Goal: Information Seeking & Learning: Learn about a topic

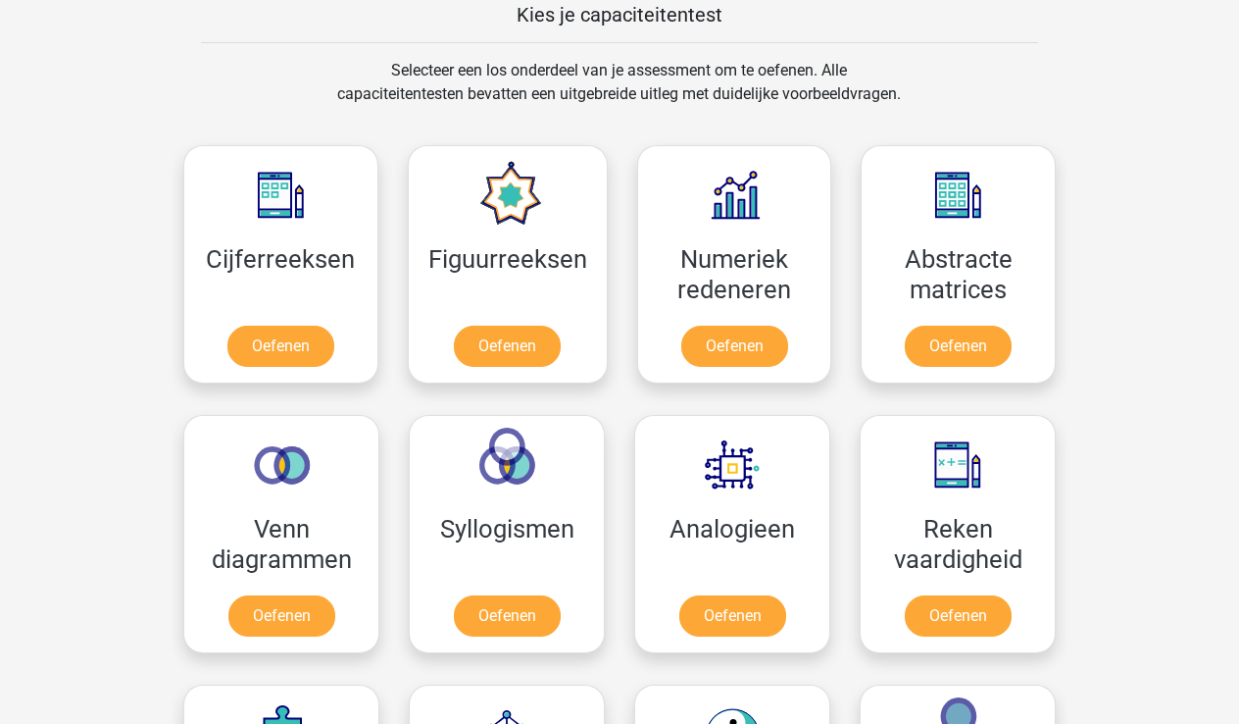
scroll to position [911, 0]
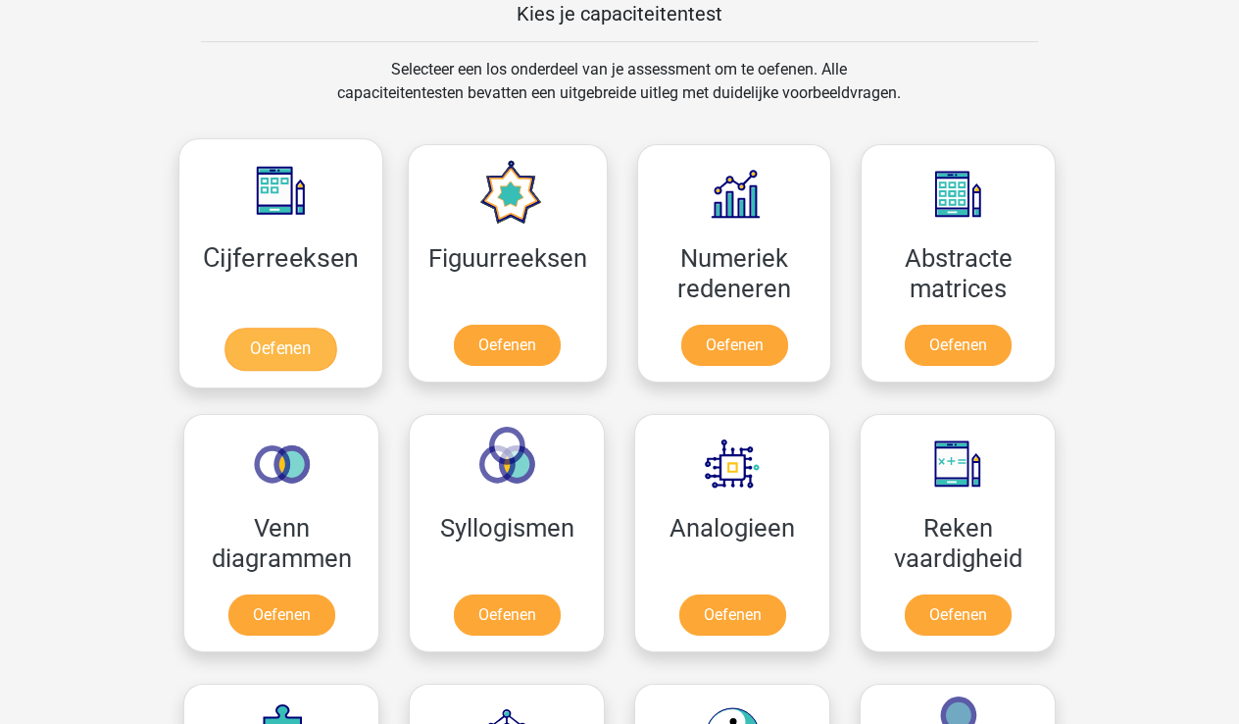
click at [283, 346] on link "Oefenen" at bounding box center [281, 348] width 112 height 43
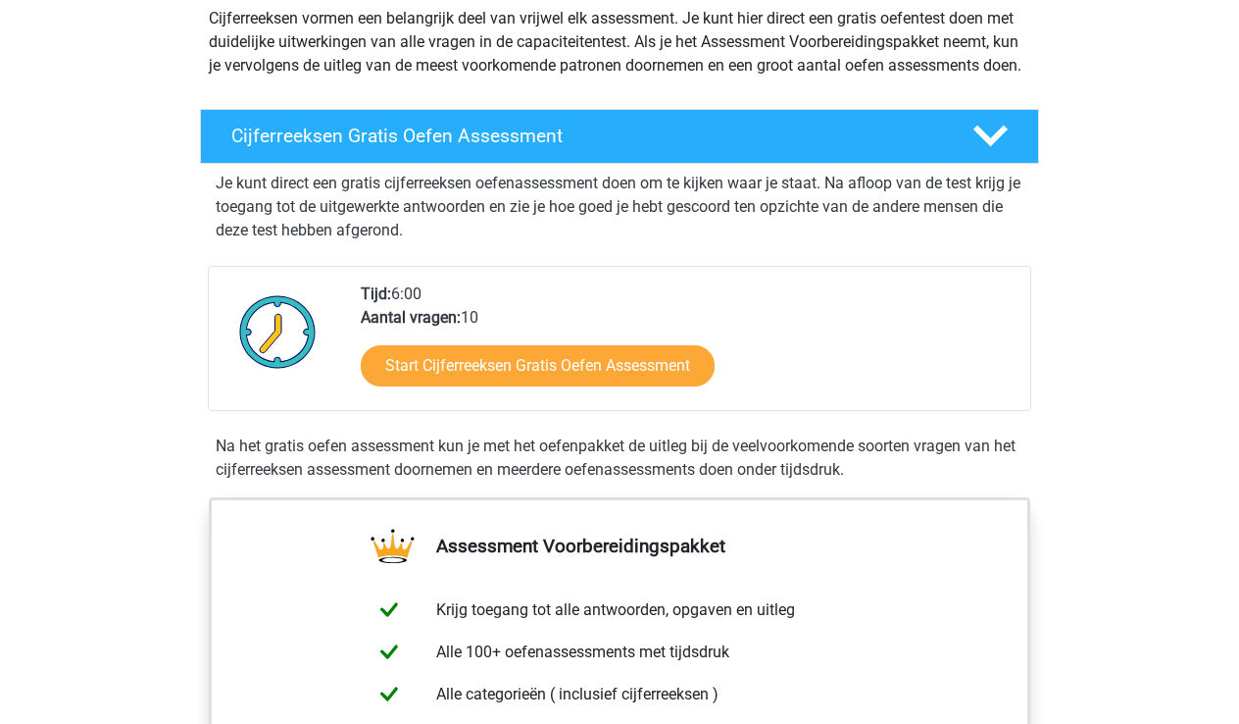
scroll to position [225, 0]
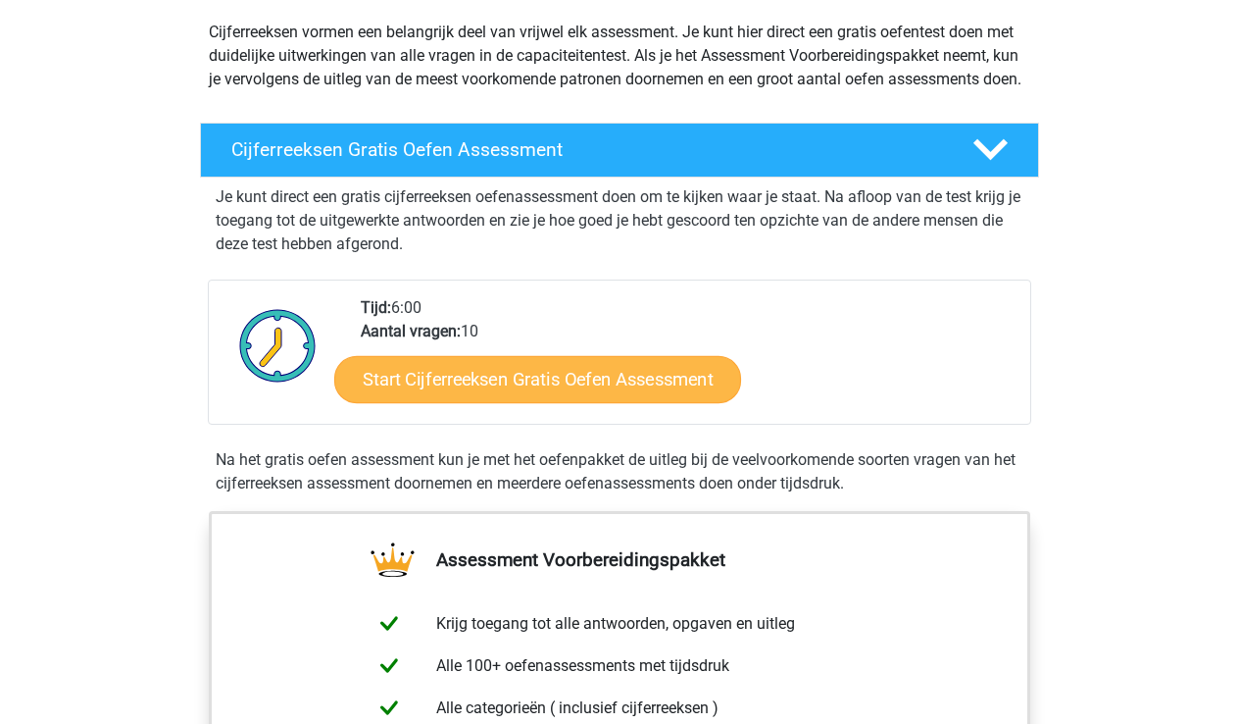
click at [532, 402] on link "Start Cijferreeksen Gratis Oefen Assessment" at bounding box center [537, 378] width 407 height 47
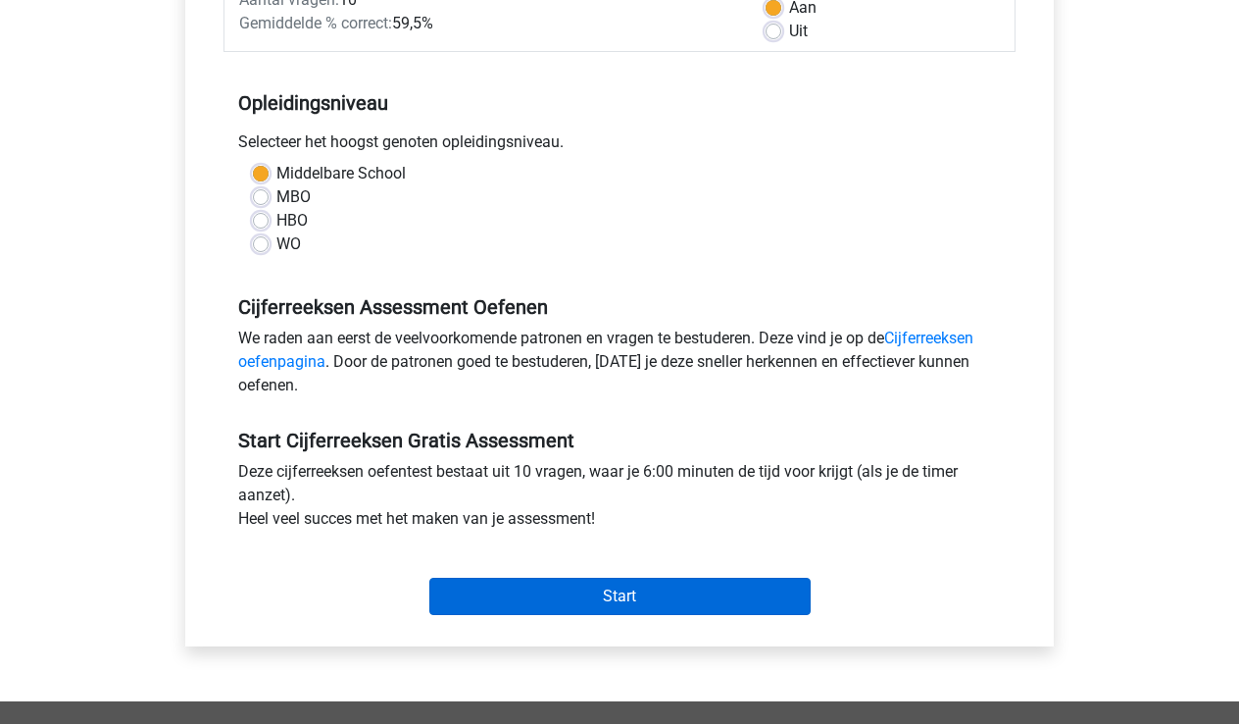
scroll to position [322, 0]
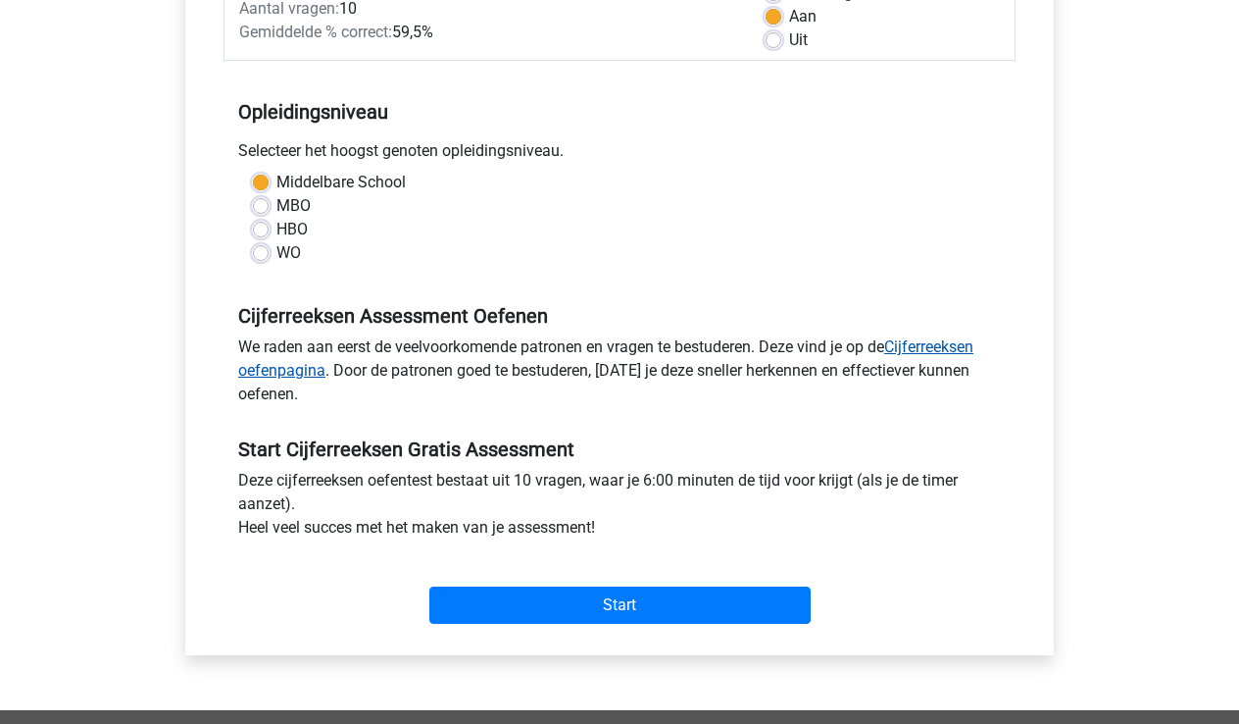
click at [277, 375] on link "Cijferreeksen oefenpagina" at bounding box center [605, 358] width 735 height 42
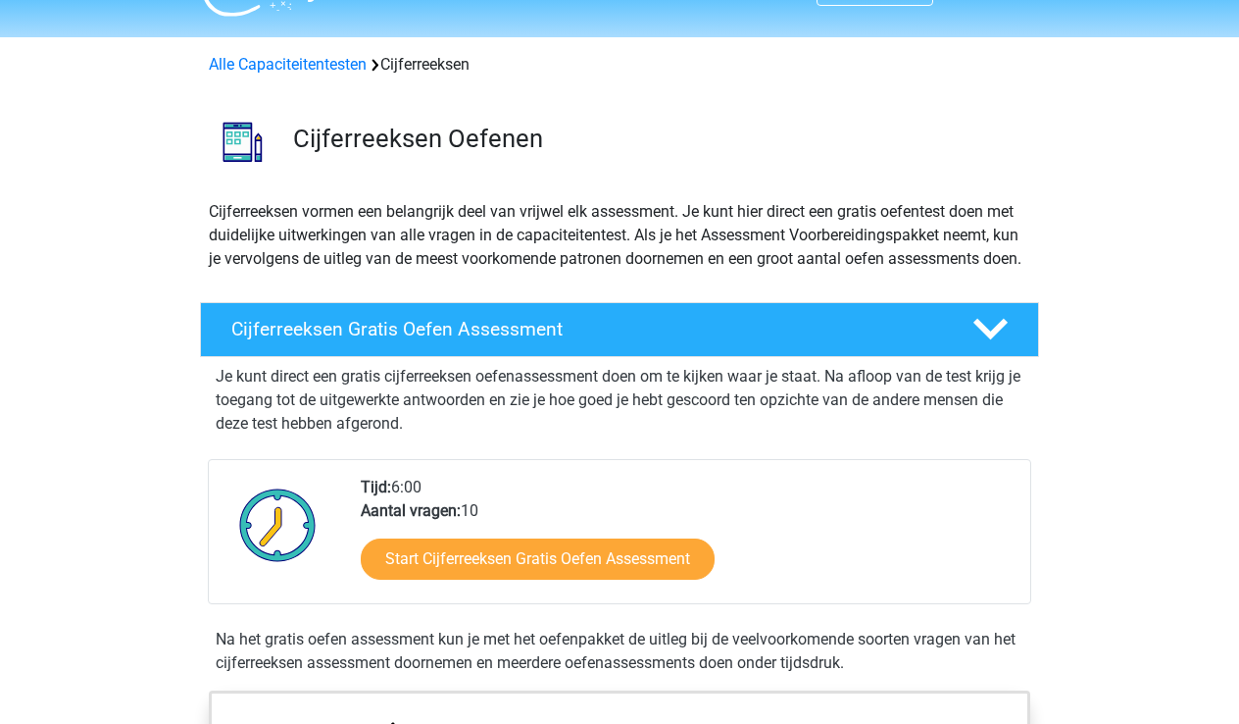
scroll to position [45, 0]
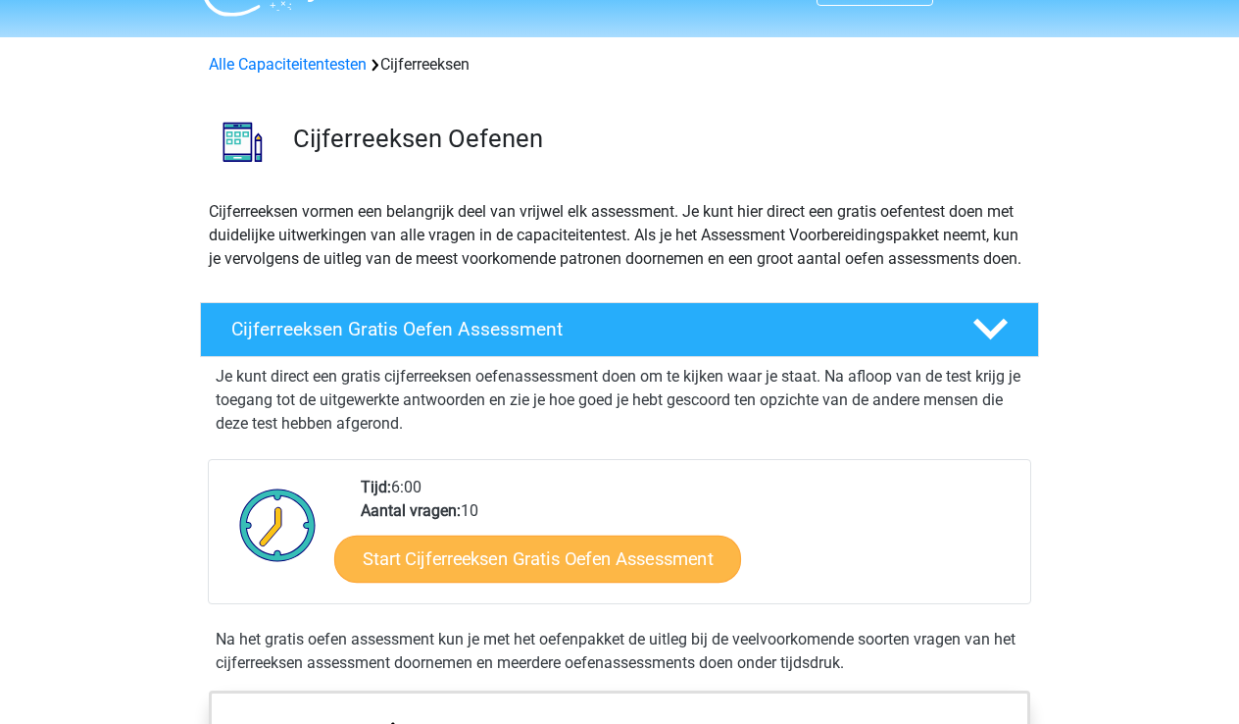
click at [544, 581] on link "Start Cijferreeksen Gratis Oefen Assessment" at bounding box center [537, 557] width 407 height 47
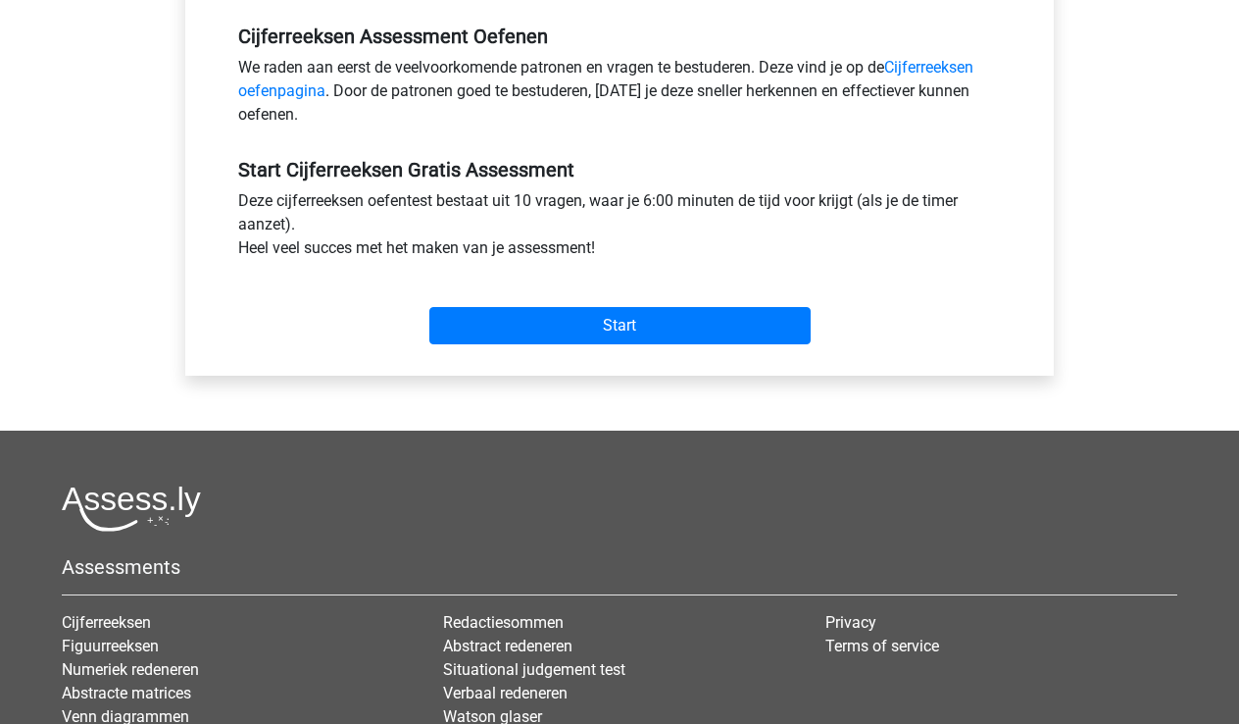
scroll to position [587, 0]
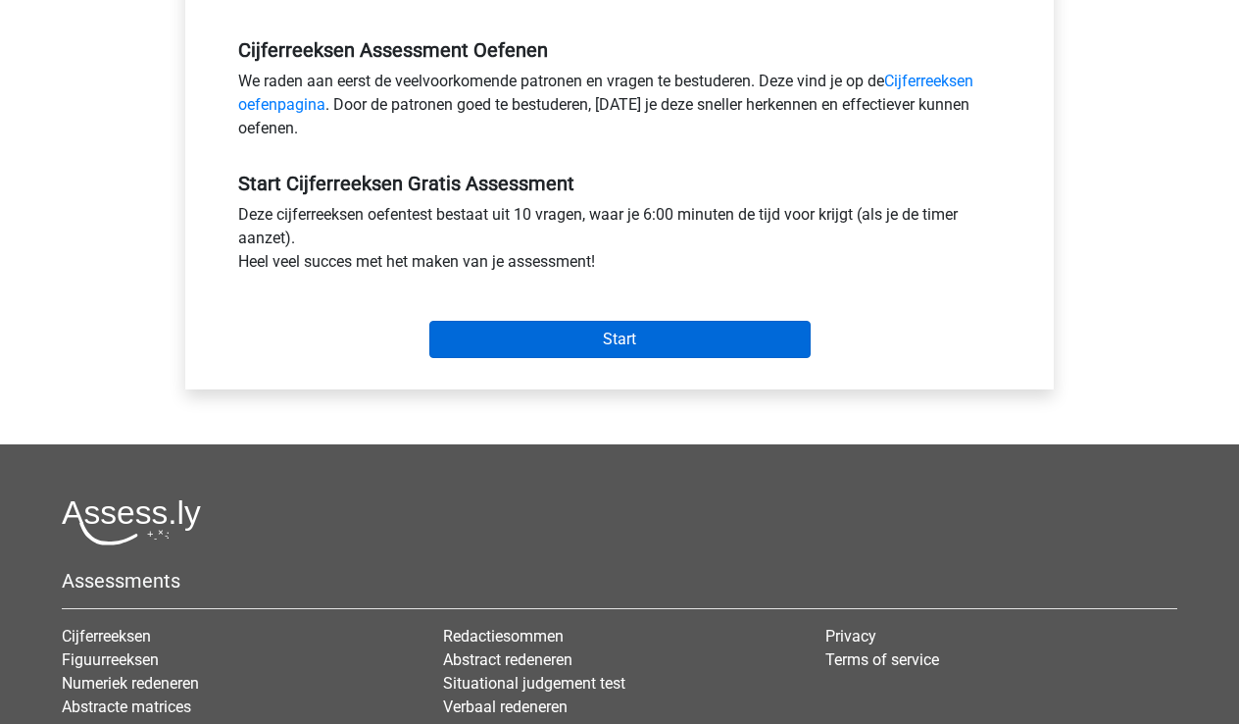
click at [597, 348] on input "Start" at bounding box center [619, 339] width 381 height 37
click at [627, 337] on input "Start" at bounding box center [619, 339] width 381 height 37
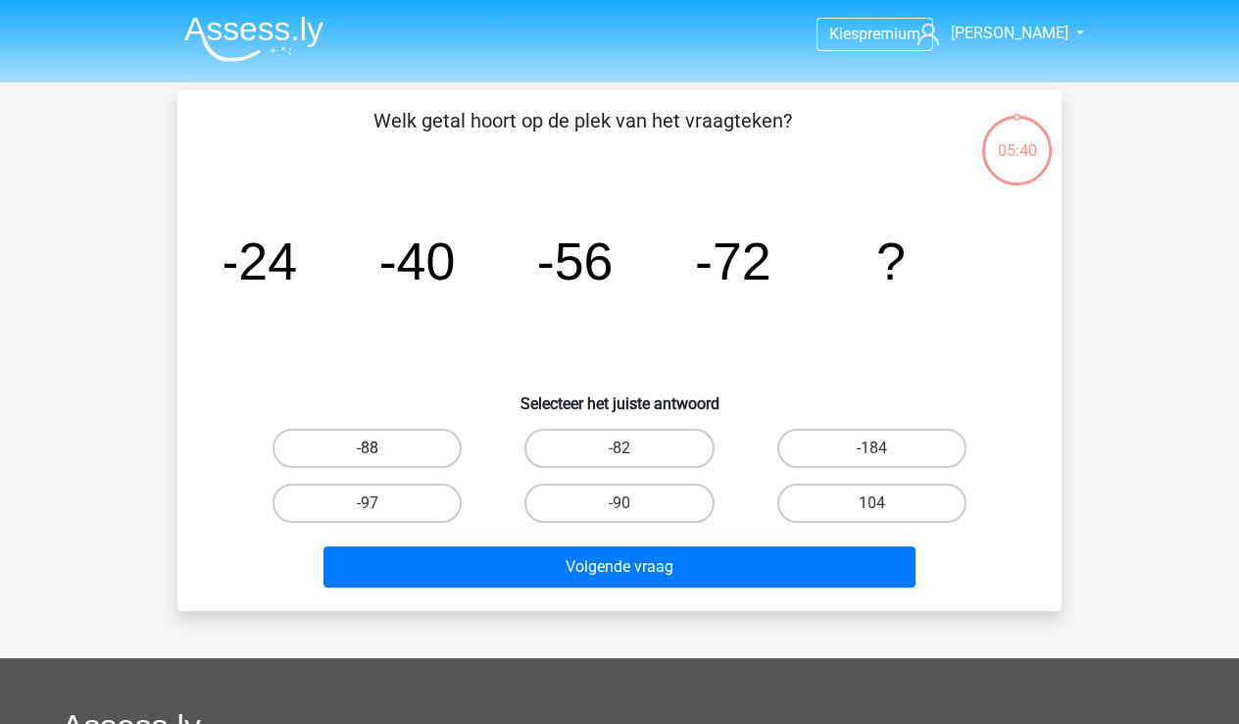
click at [374, 446] on label "-88" at bounding box center [367, 447] width 189 height 39
click at [374, 448] on input "-88" at bounding box center [374, 454] width 13 height 13
radio input "true"
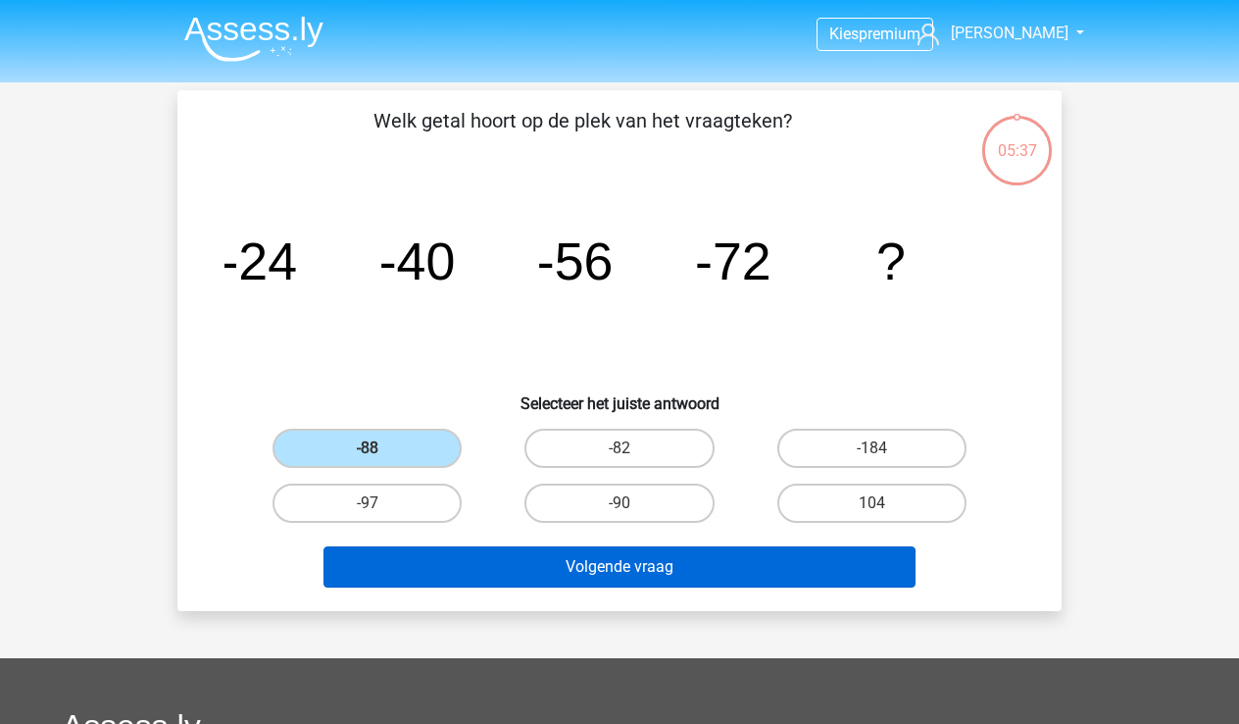
click at [612, 567] on button "Volgende vraag" at bounding box center [620, 566] width 593 height 41
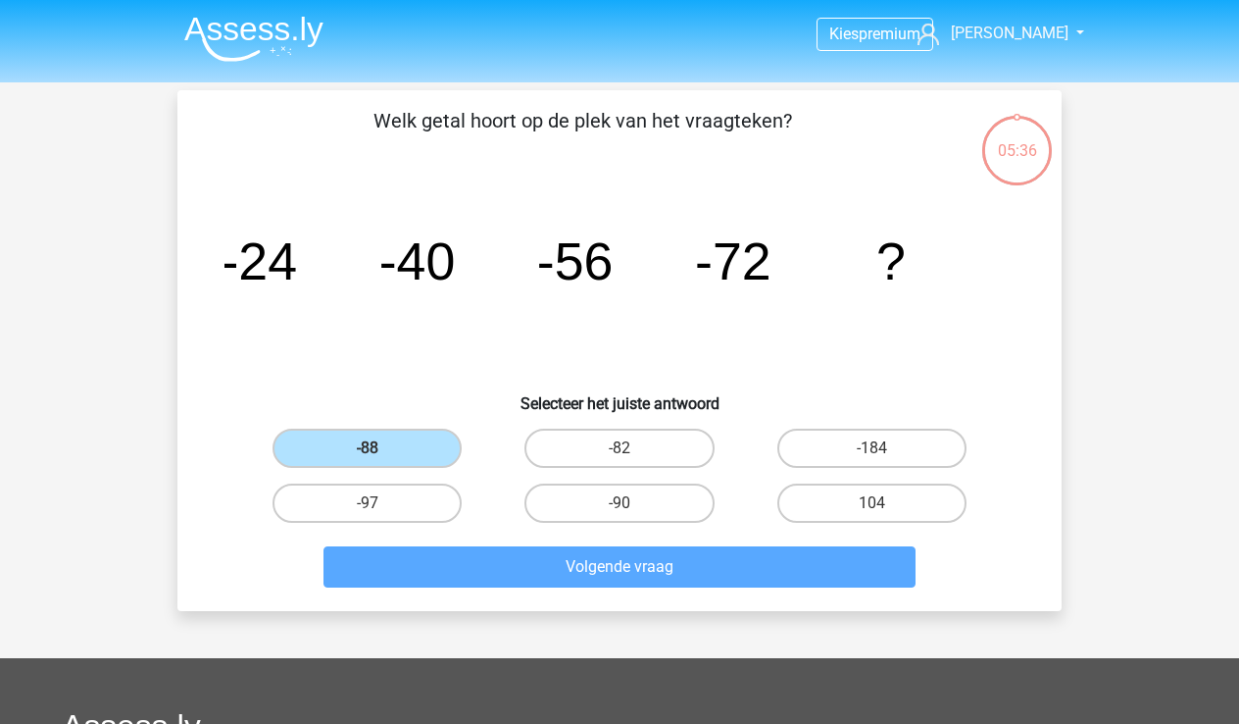
scroll to position [90, 0]
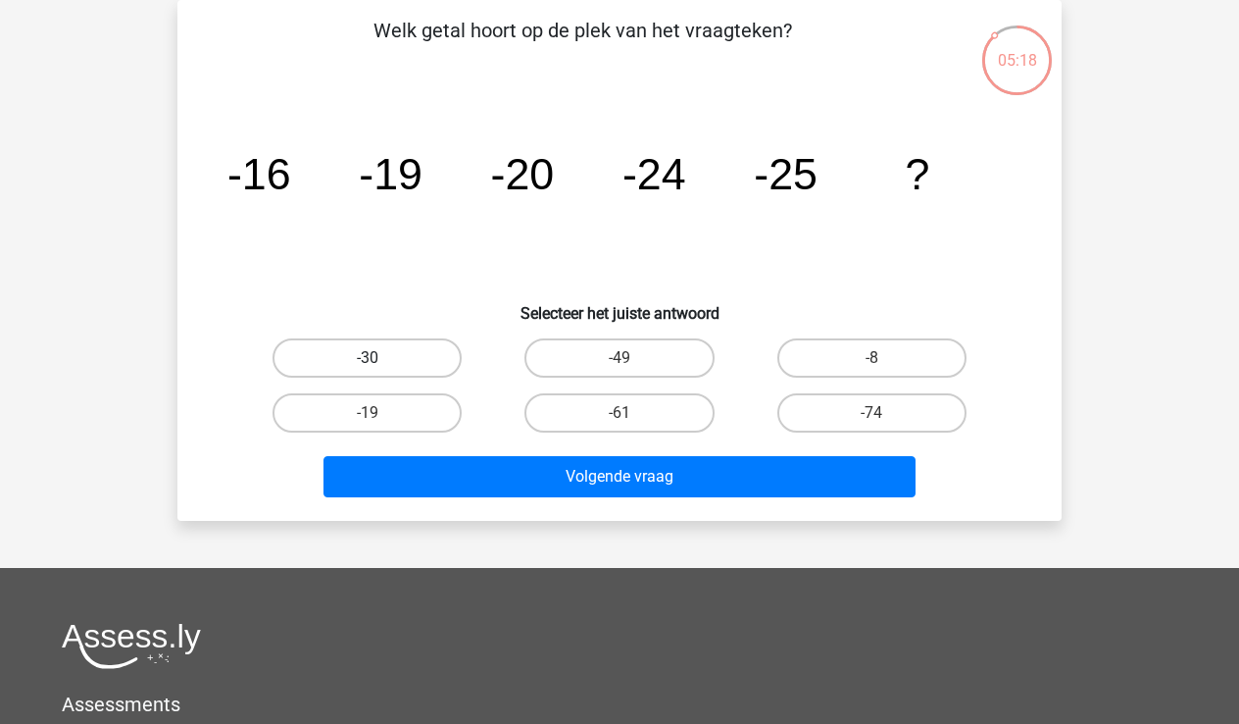
click at [397, 357] on label "-30" at bounding box center [367, 357] width 189 height 39
click at [380, 358] on input "-30" at bounding box center [374, 364] width 13 height 13
radio input "true"
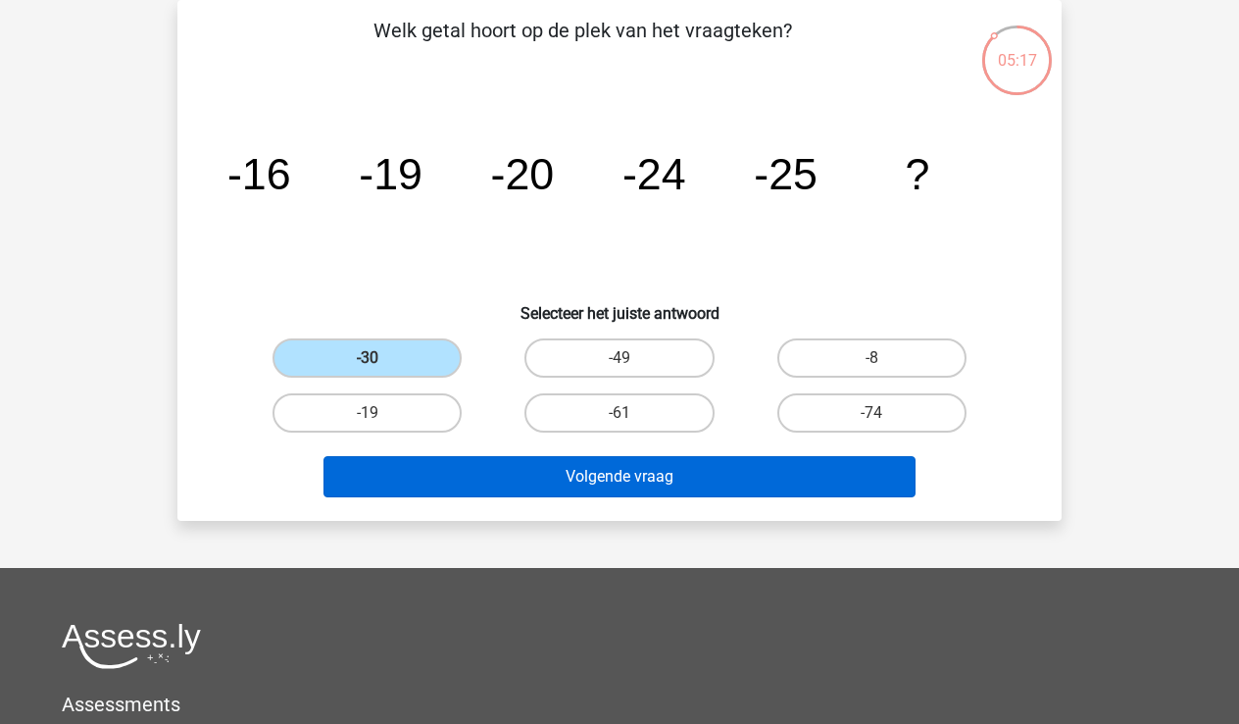
click at [608, 475] on button "Volgende vraag" at bounding box center [620, 476] width 593 height 41
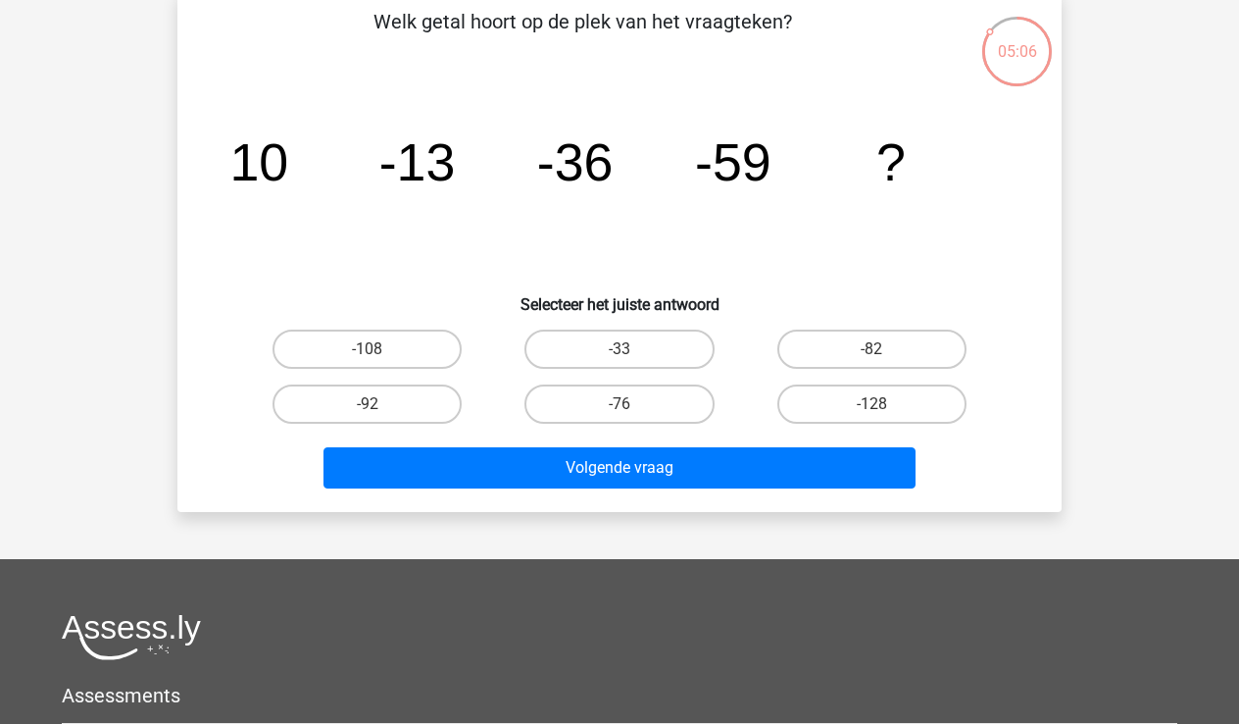
scroll to position [95, 0]
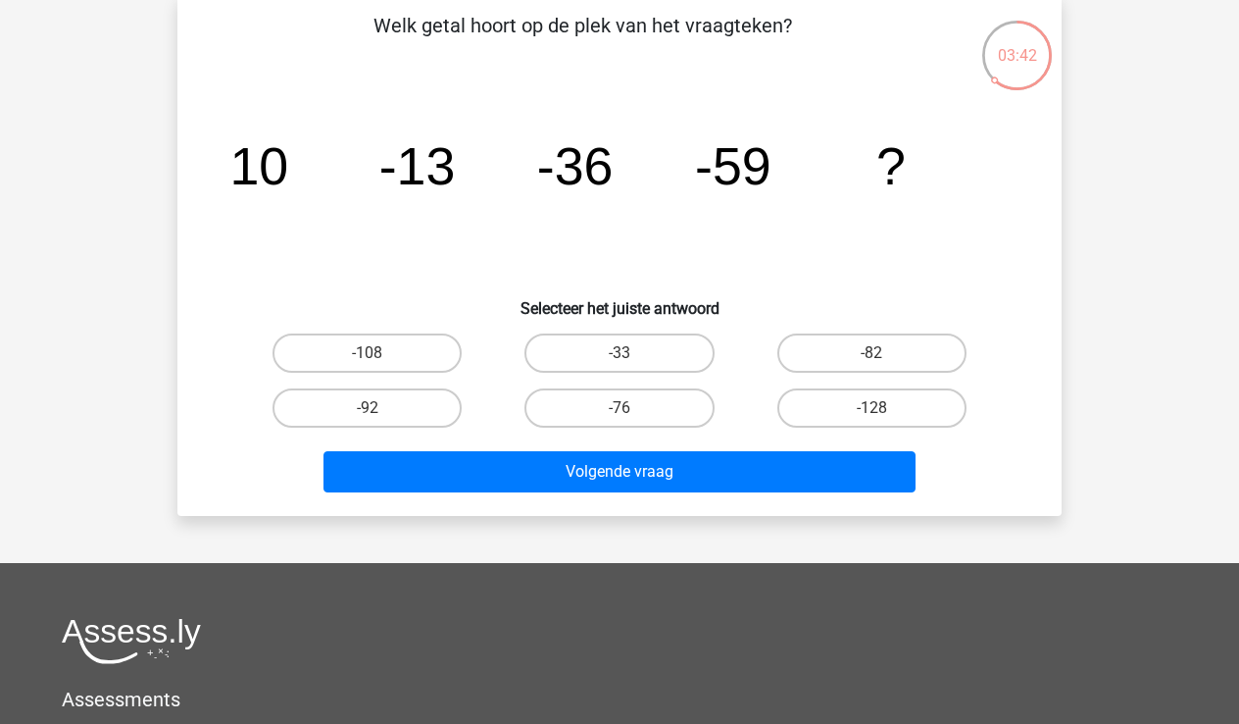
click at [852, 247] on icon "image/svg+xml 10 -13 -36 -59 ?" at bounding box center [620, 184] width 790 height 198
click at [859, 359] on label "-82" at bounding box center [872, 352] width 189 height 39
click at [872, 359] on input "-82" at bounding box center [878, 359] width 13 height 13
radio input "true"
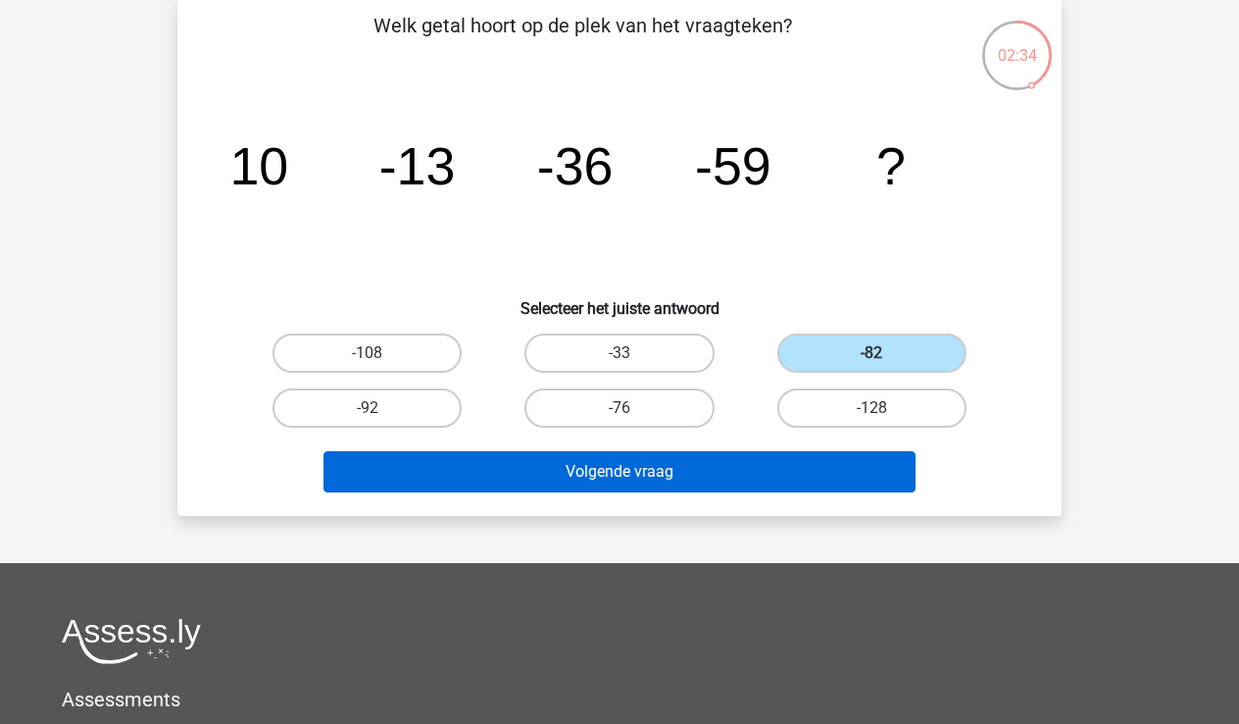
click at [698, 467] on button "Volgende vraag" at bounding box center [620, 471] width 593 height 41
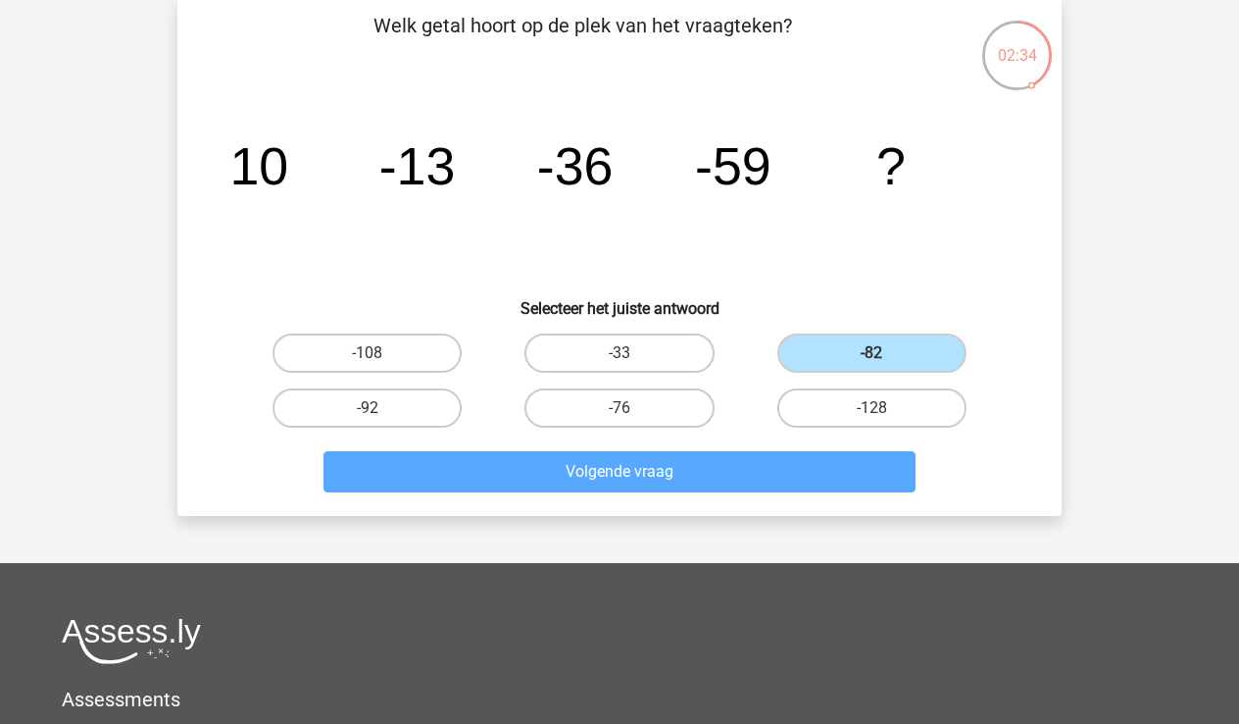
scroll to position [90, 0]
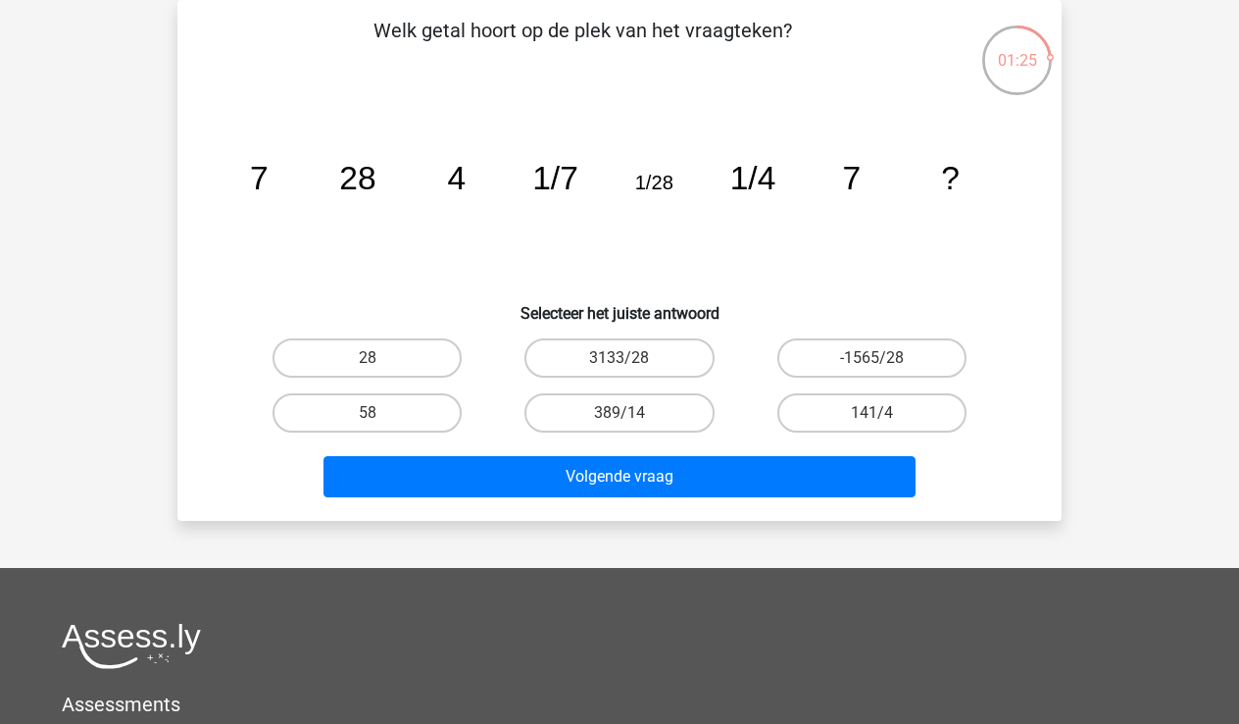
click at [371, 358] on input "28" at bounding box center [374, 364] width 13 height 13
radio input "true"
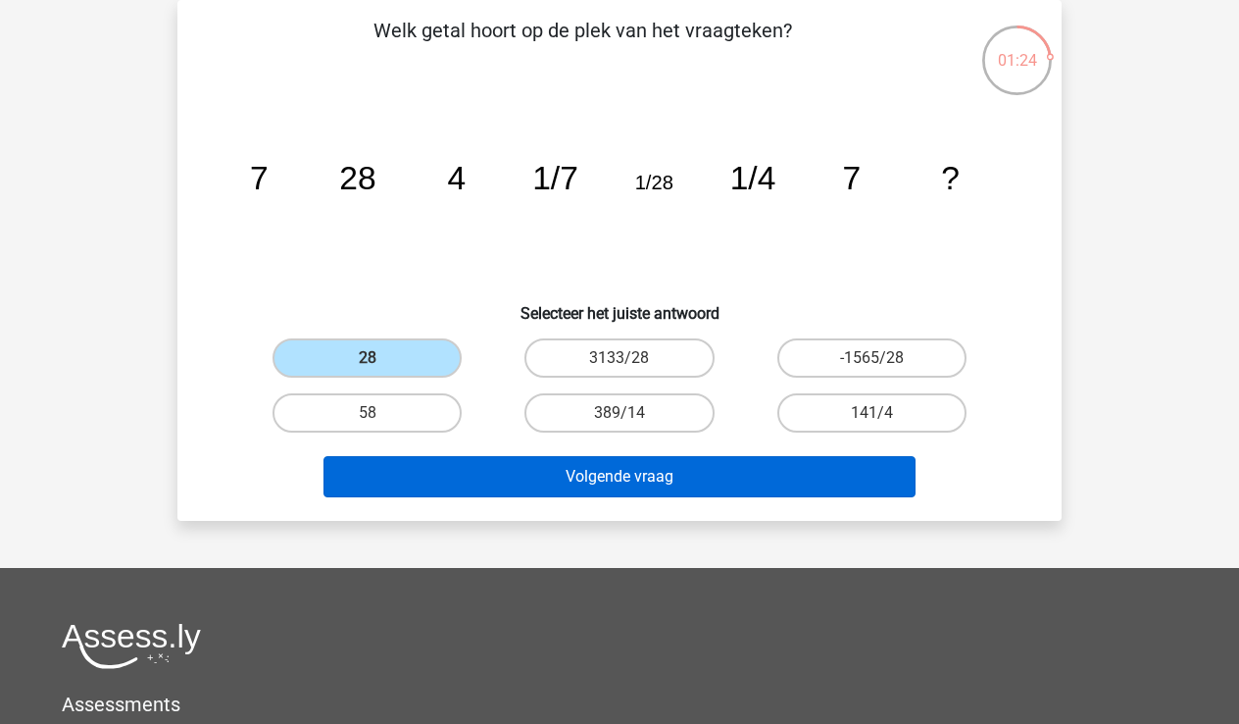
click at [589, 477] on button "Volgende vraag" at bounding box center [620, 476] width 593 height 41
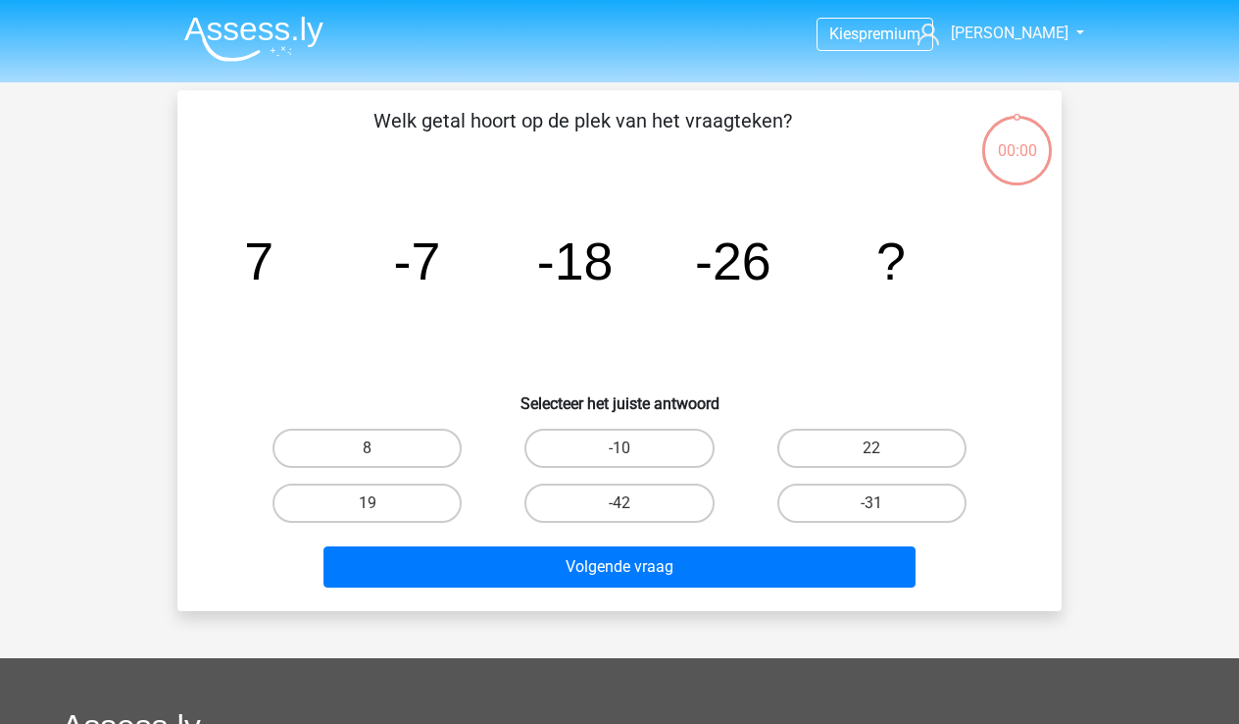
scroll to position [90, 0]
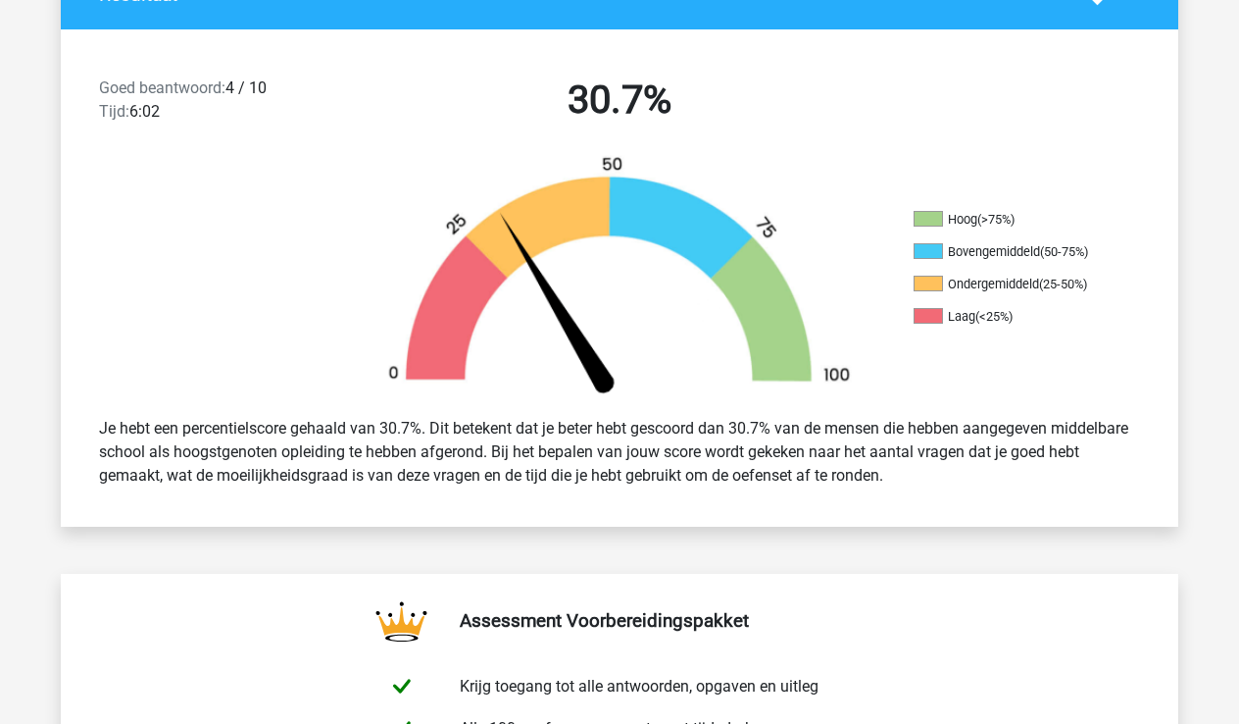
scroll to position [457, 0]
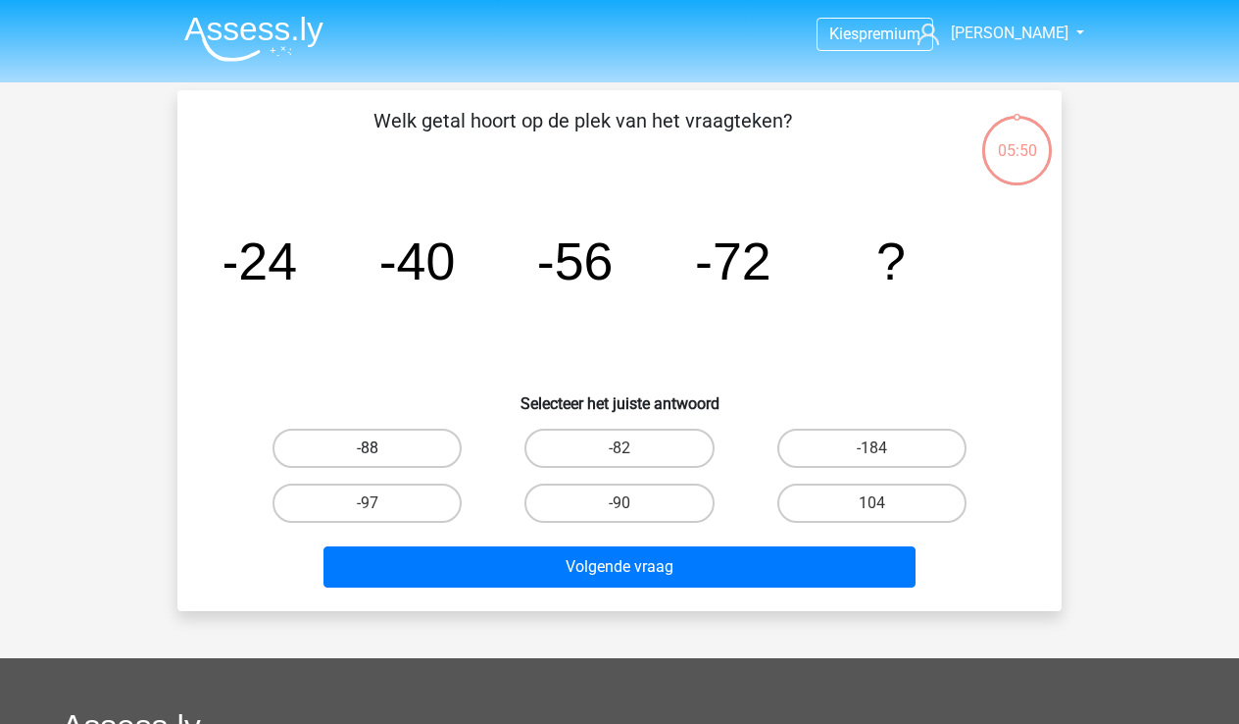
click at [360, 450] on label "-88" at bounding box center [367, 447] width 189 height 39
click at [368, 450] on input "-88" at bounding box center [374, 454] width 13 height 13
radio input "true"
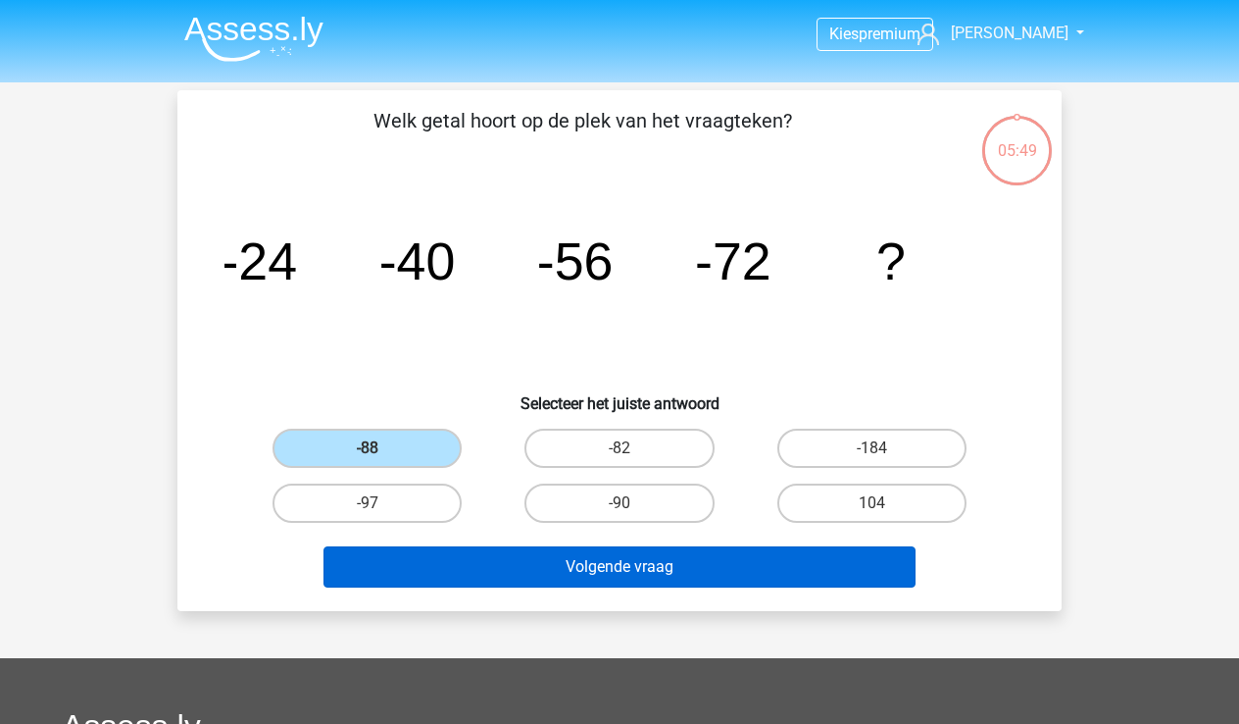
click at [631, 567] on button "Volgende vraag" at bounding box center [620, 566] width 593 height 41
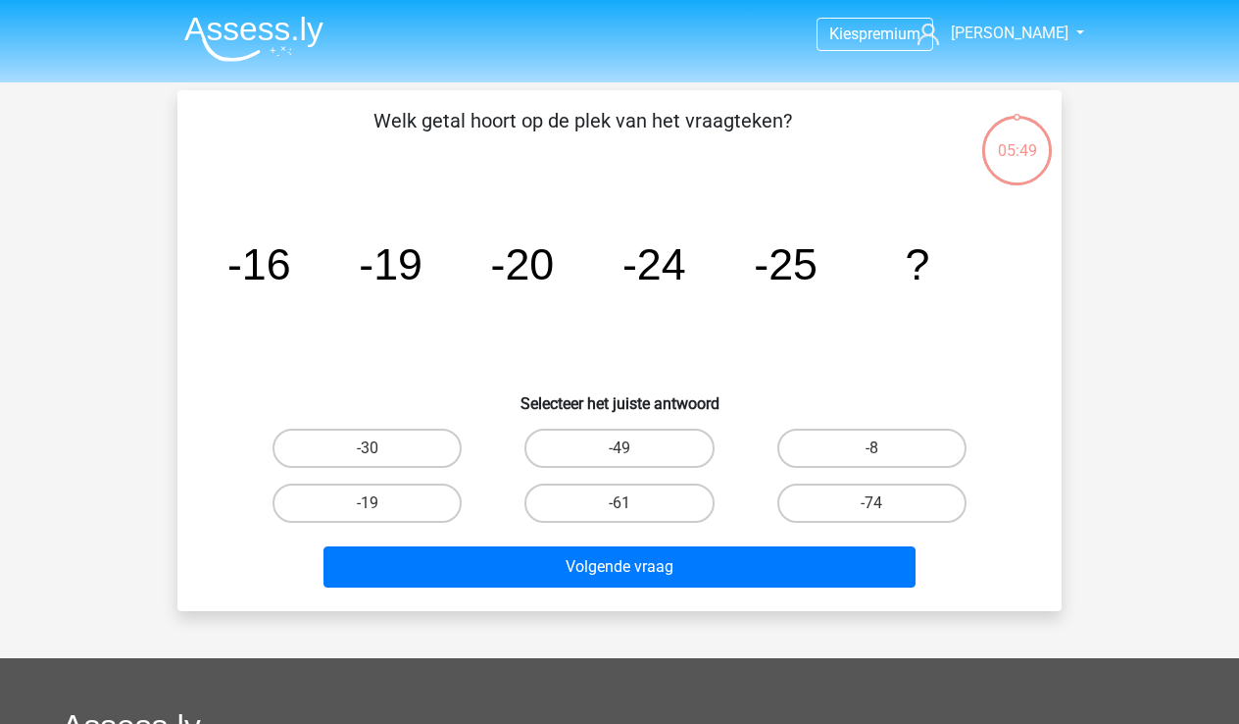
scroll to position [90, 0]
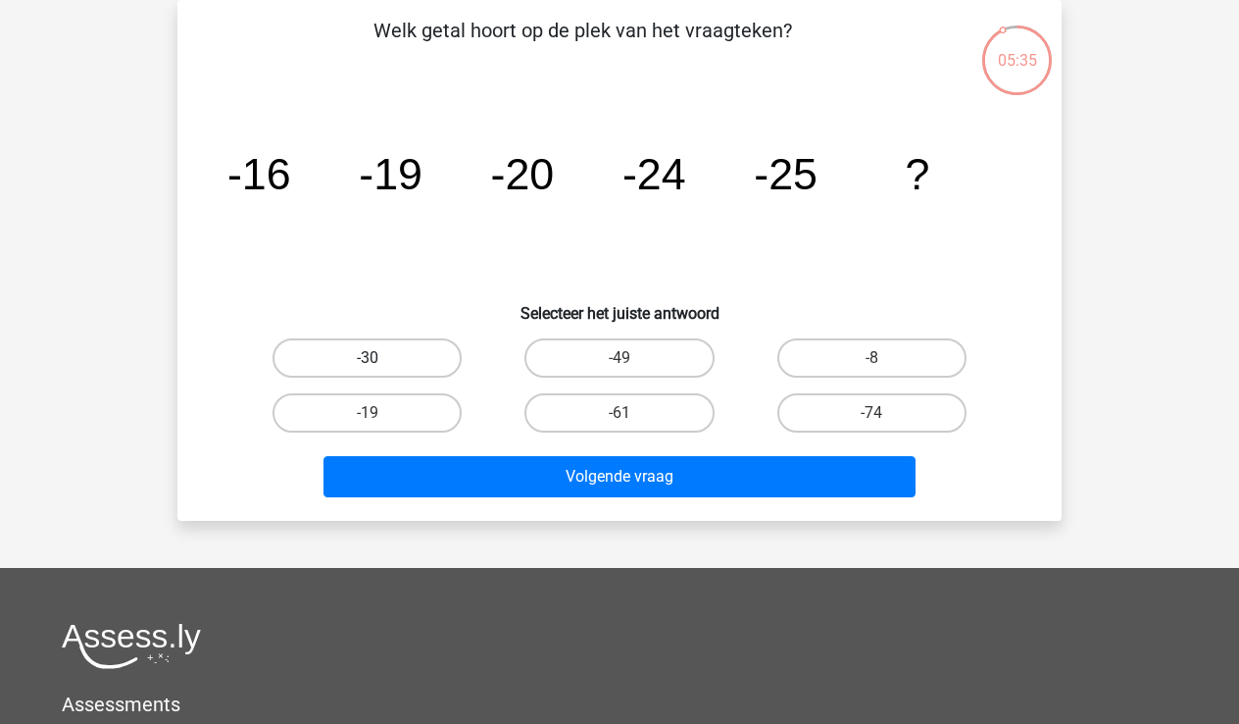
click at [362, 359] on label "-30" at bounding box center [367, 357] width 189 height 39
click at [368, 359] on input "-30" at bounding box center [374, 364] width 13 height 13
radio input "true"
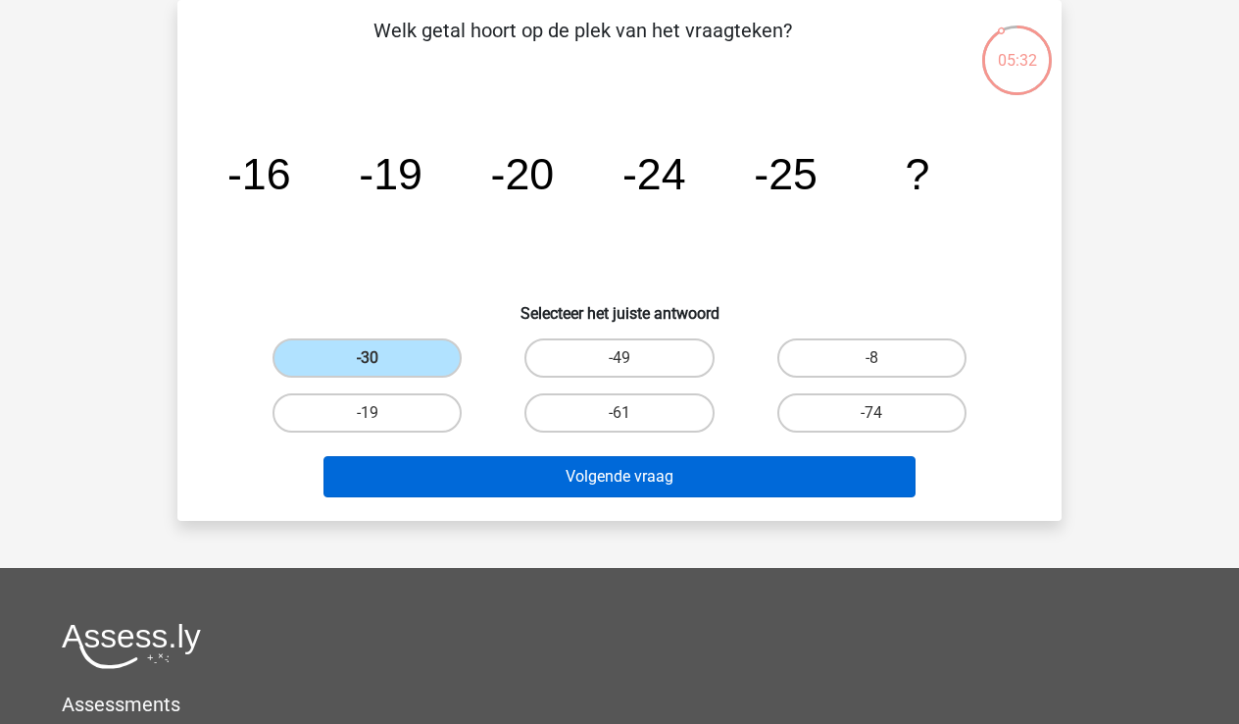
click at [663, 486] on button "Volgende vraag" at bounding box center [620, 476] width 593 height 41
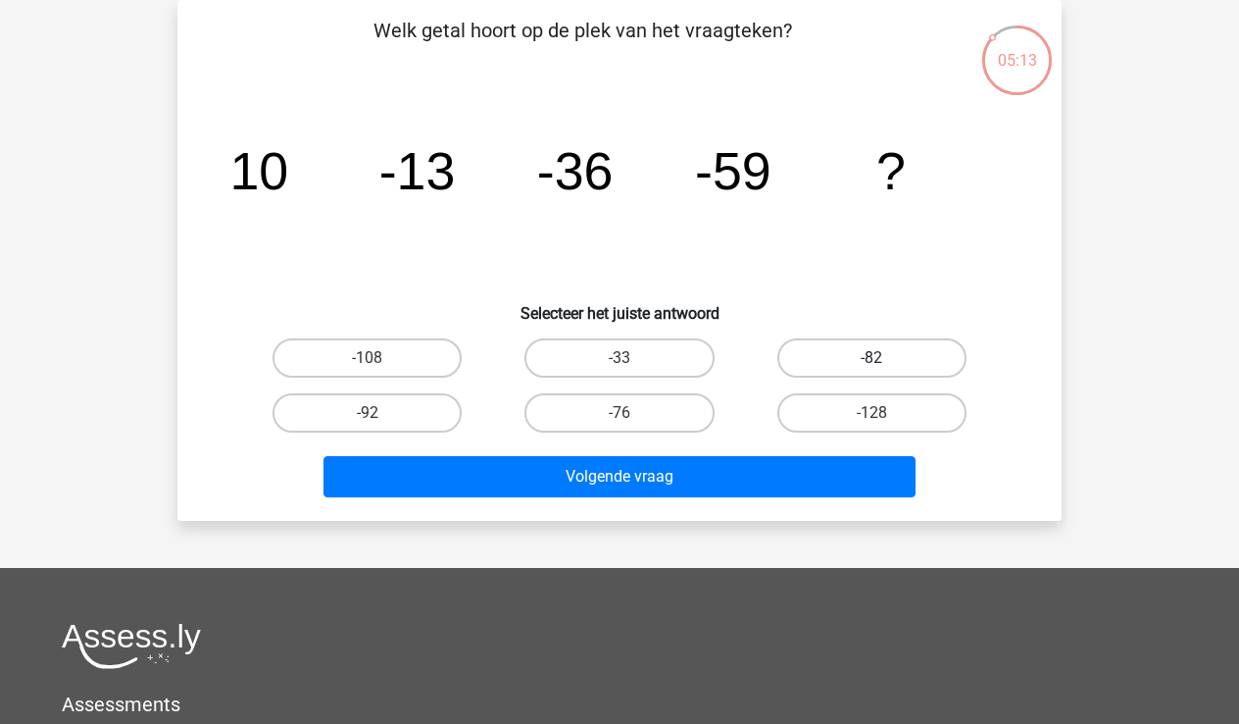
click at [891, 359] on label "-82" at bounding box center [872, 357] width 189 height 39
click at [884, 359] on input "-82" at bounding box center [878, 364] width 13 height 13
radio input "true"
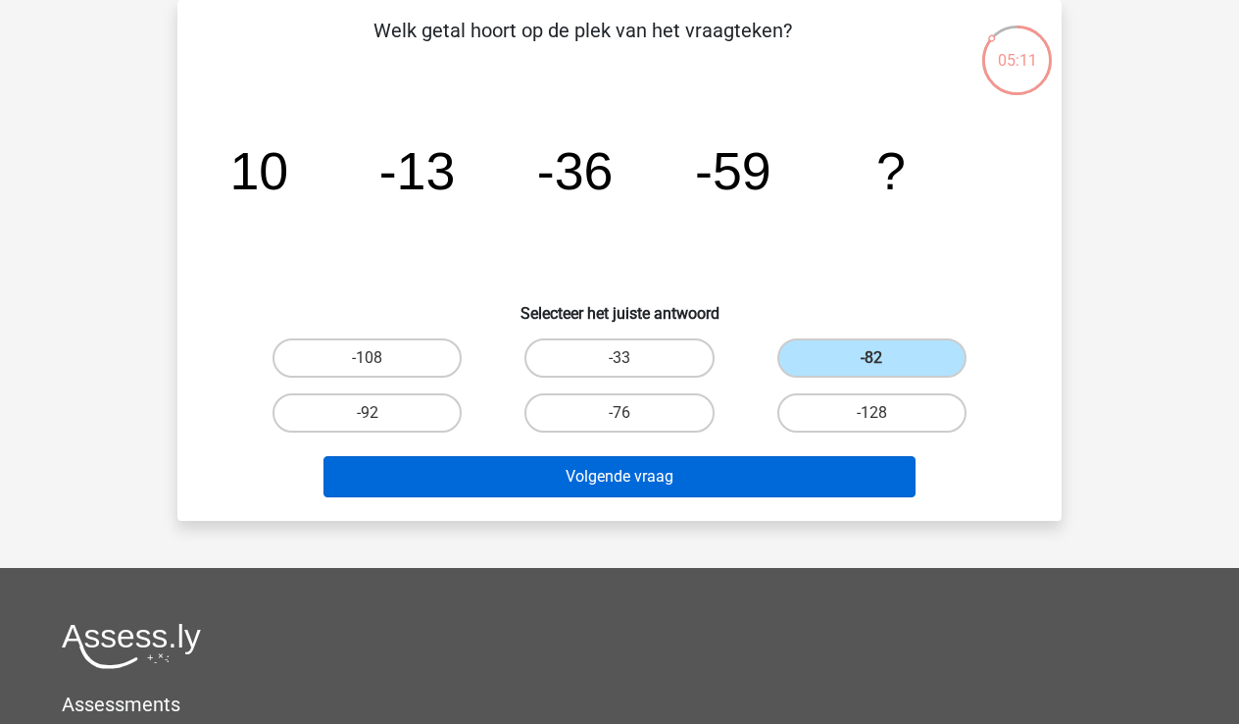
click at [707, 477] on button "Volgende vraag" at bounding box center [620, 476] width 593 height 41
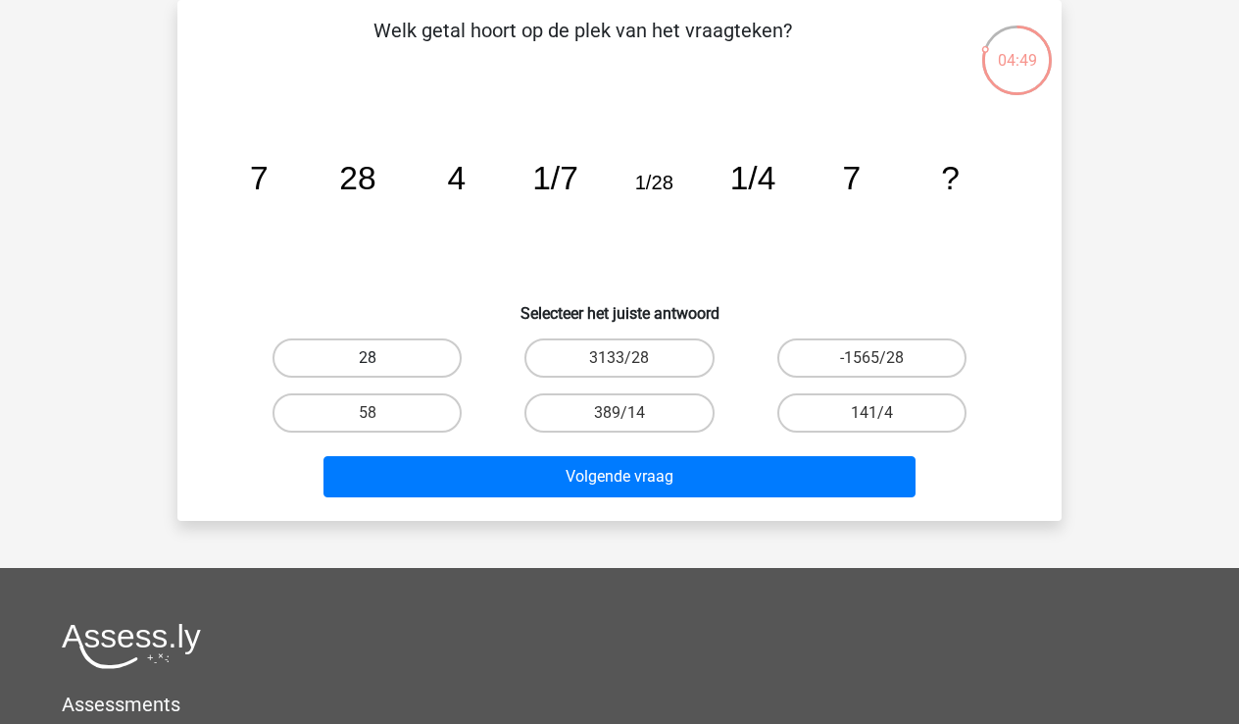
click at [372, 354] on label "28" at bounding box center [367, 357] width 189 height 39
click at [372, 358] on input "28" at bounding box center [374, 364] width 13 height 13
radio input "true"
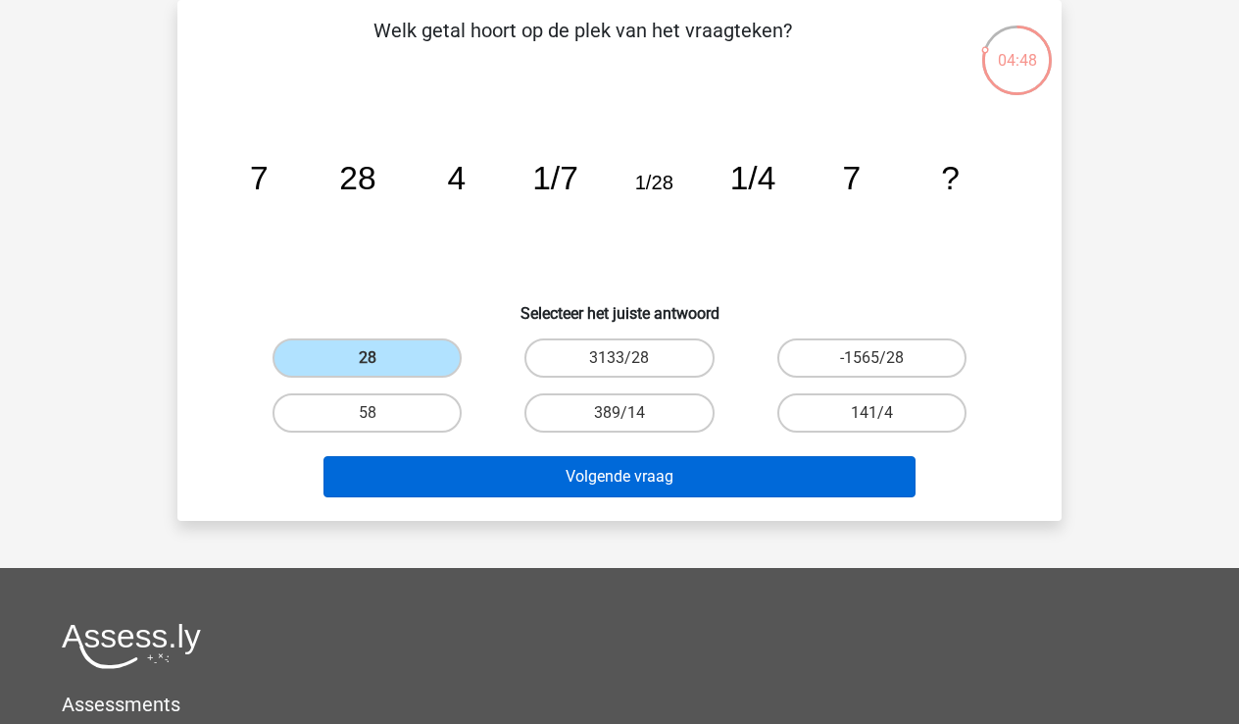
click at [608, 473] on button "Volgende vraag" at bounding box center [620, 476] width 593 height 41
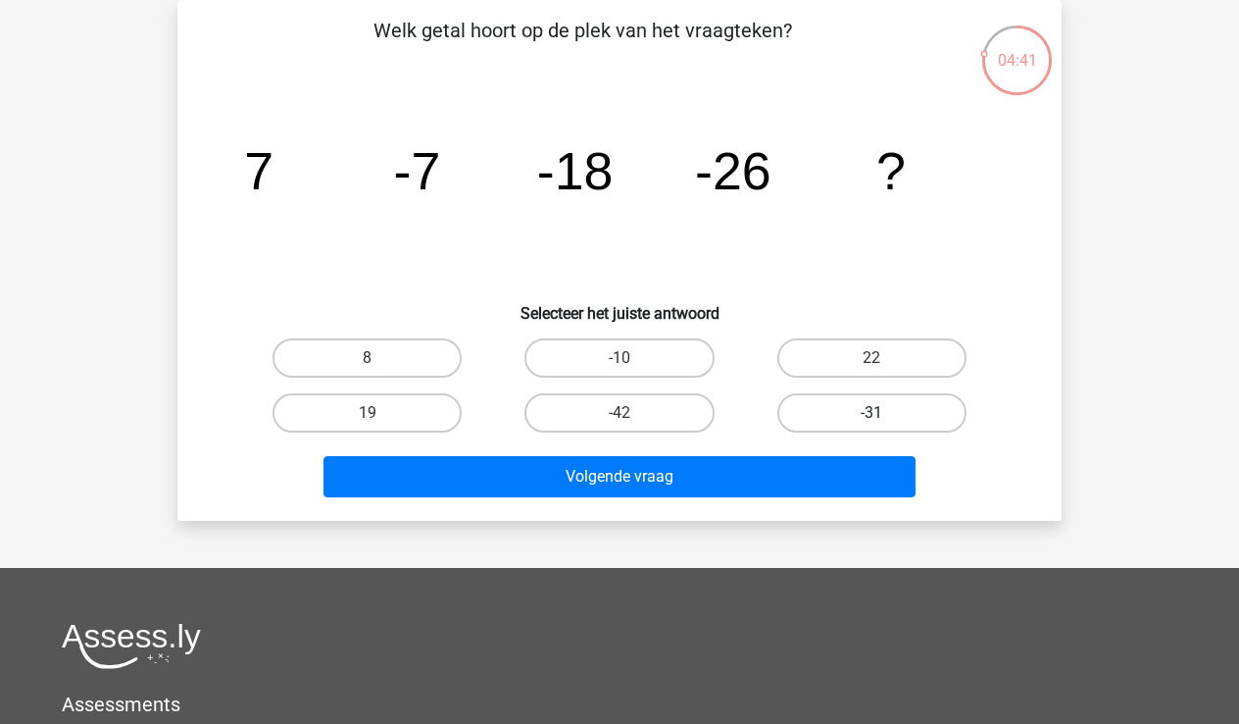
click at [855, 416] on label "-31" at bounding box center [872, 412] width 189 height 39
click at [872, 416] on input "-31" at bounding box center [878, 419] width 13 height 13
radio input "true"
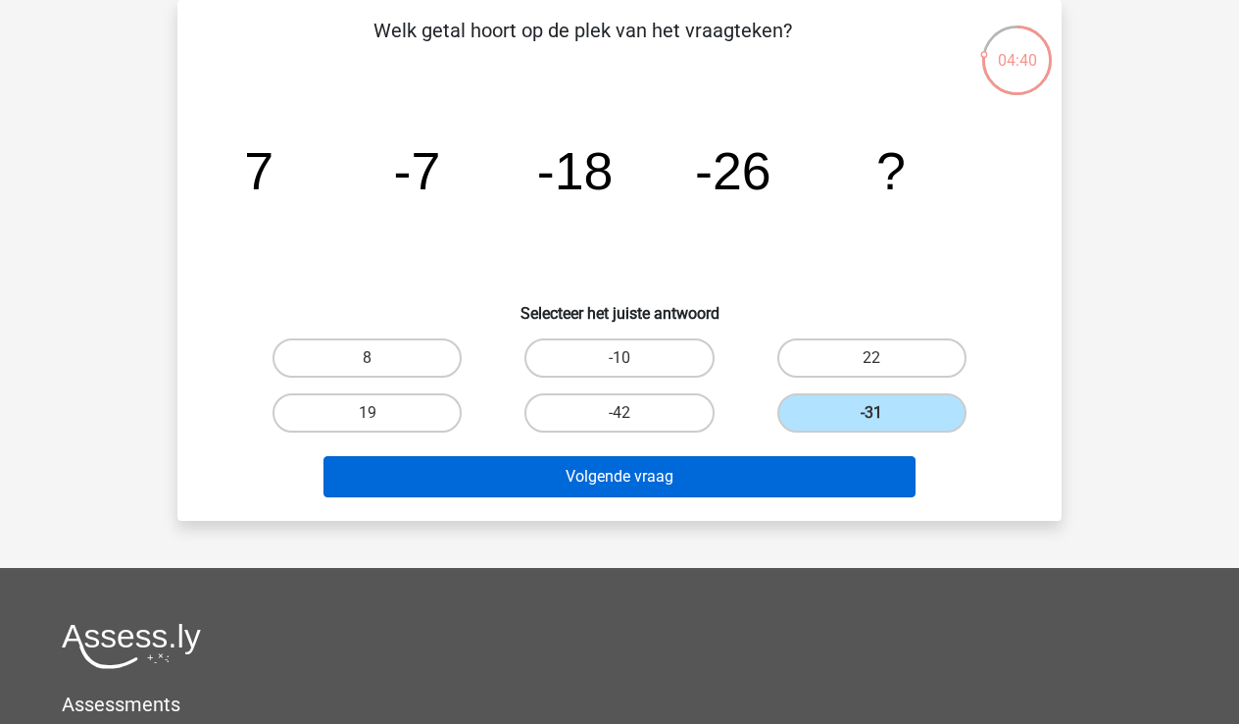
click at [681, 474] on button "Volgende vraag" at bounding box center [620, 476] width 593 height 41
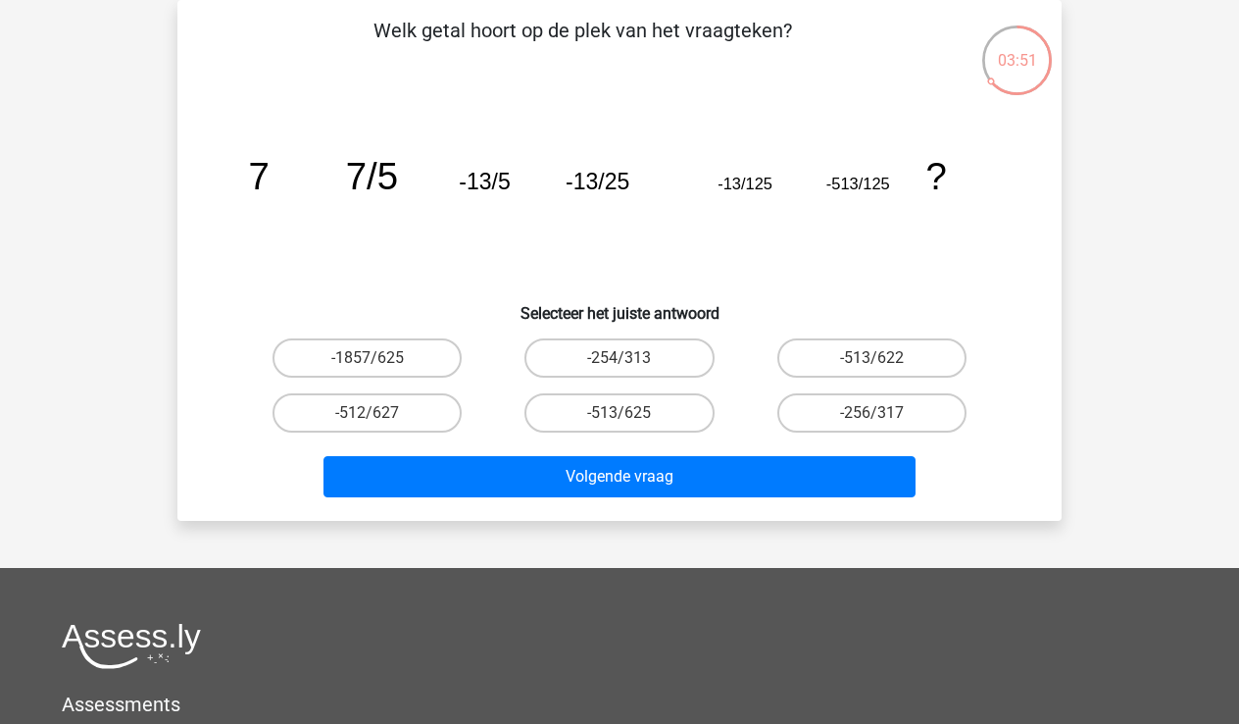
click at [630, 413] on input "-513/625" at bounding box center [626, 419] width 13 height 13
radio input "true"
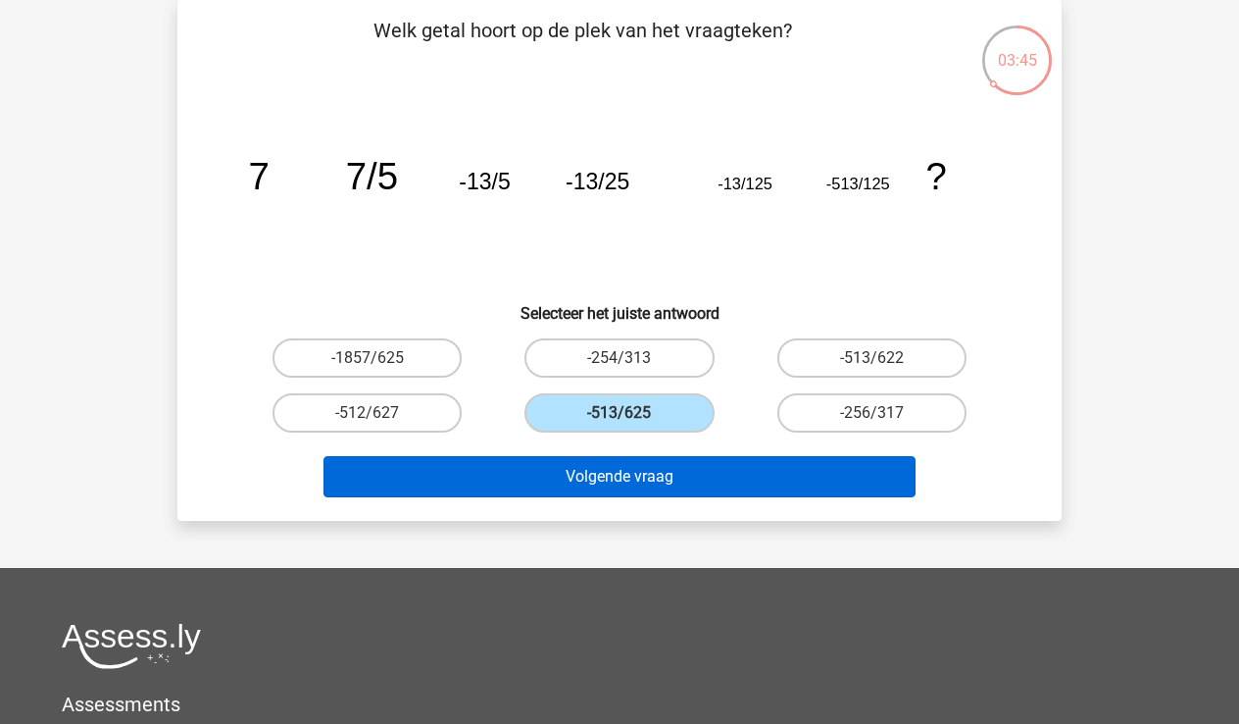
click at [641, 477] on button "Volgende vraag" at bounding box center [620, 476] width 593 height 41
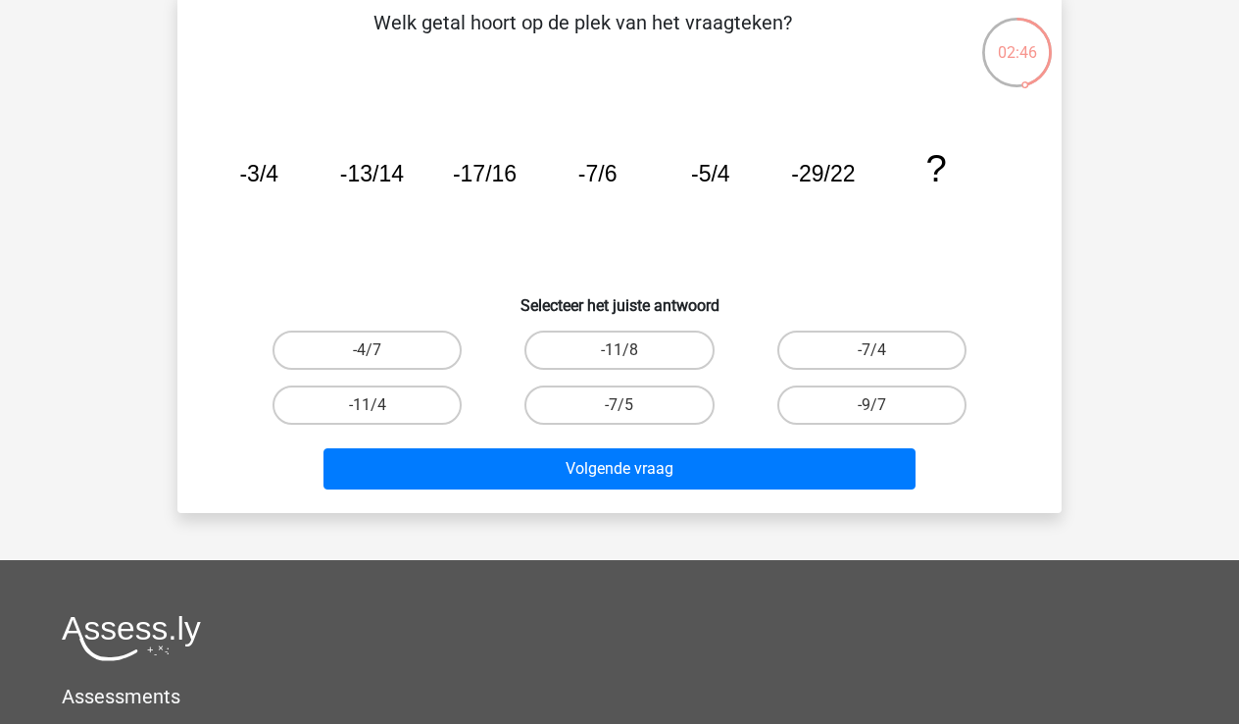
scroll to position [98, 0]
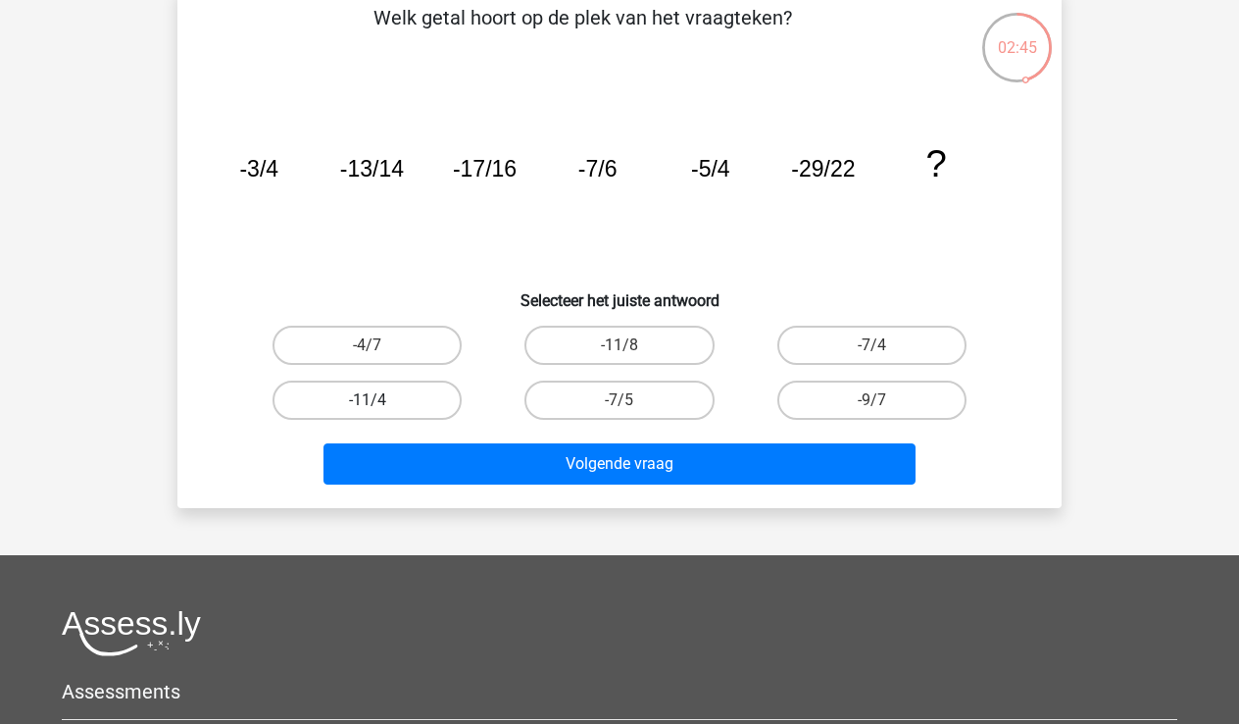
click at [349, 410] on label "-11/4" at bounding box center [367, 399] width 189 height 39
click at [368, 410] on input "-11/4" at bounding box center [374, 406] width 13 height 13
radio input "true"
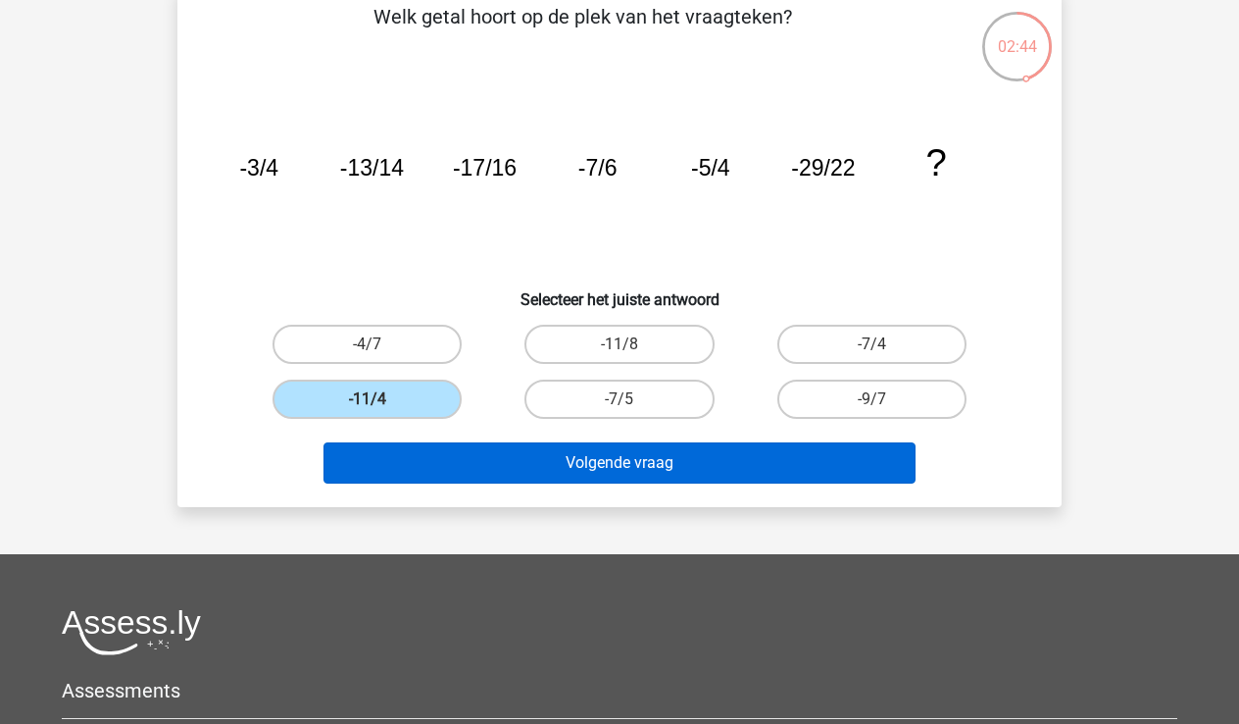
click at [642, 455] on button "Volgende vraag" at bounding box center [620, 462] width 593 height 41
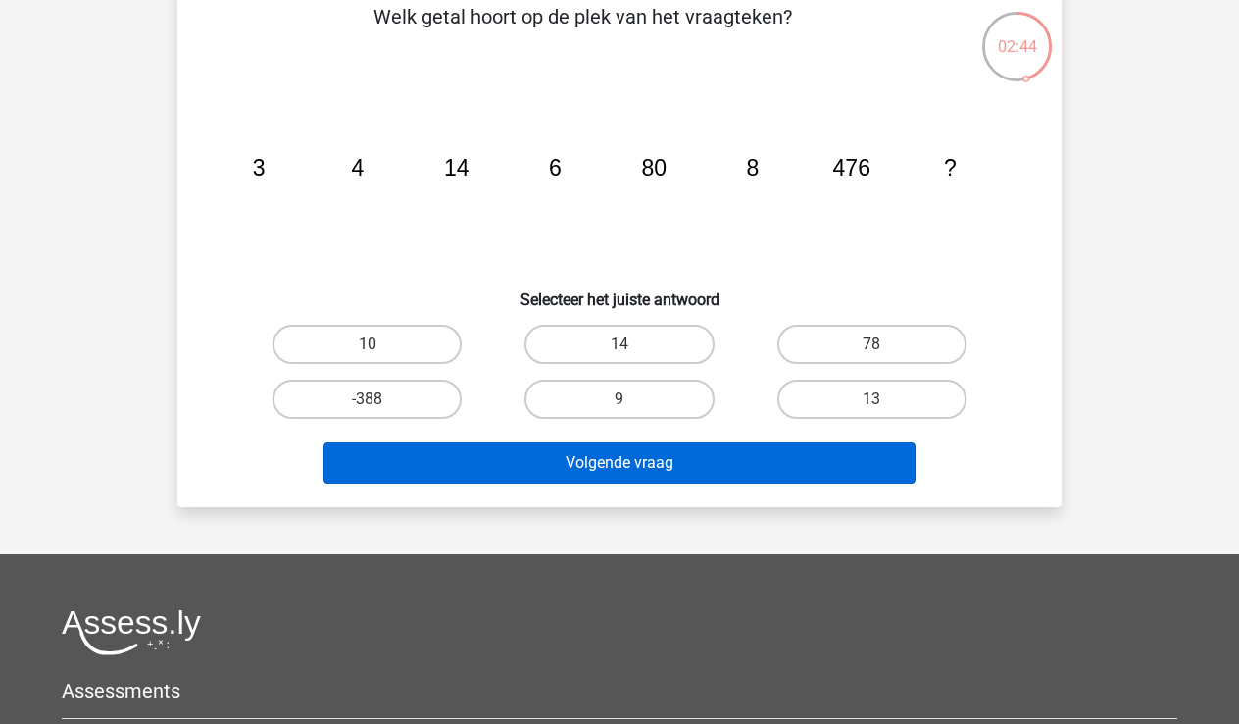
scroll to position [90, 0]
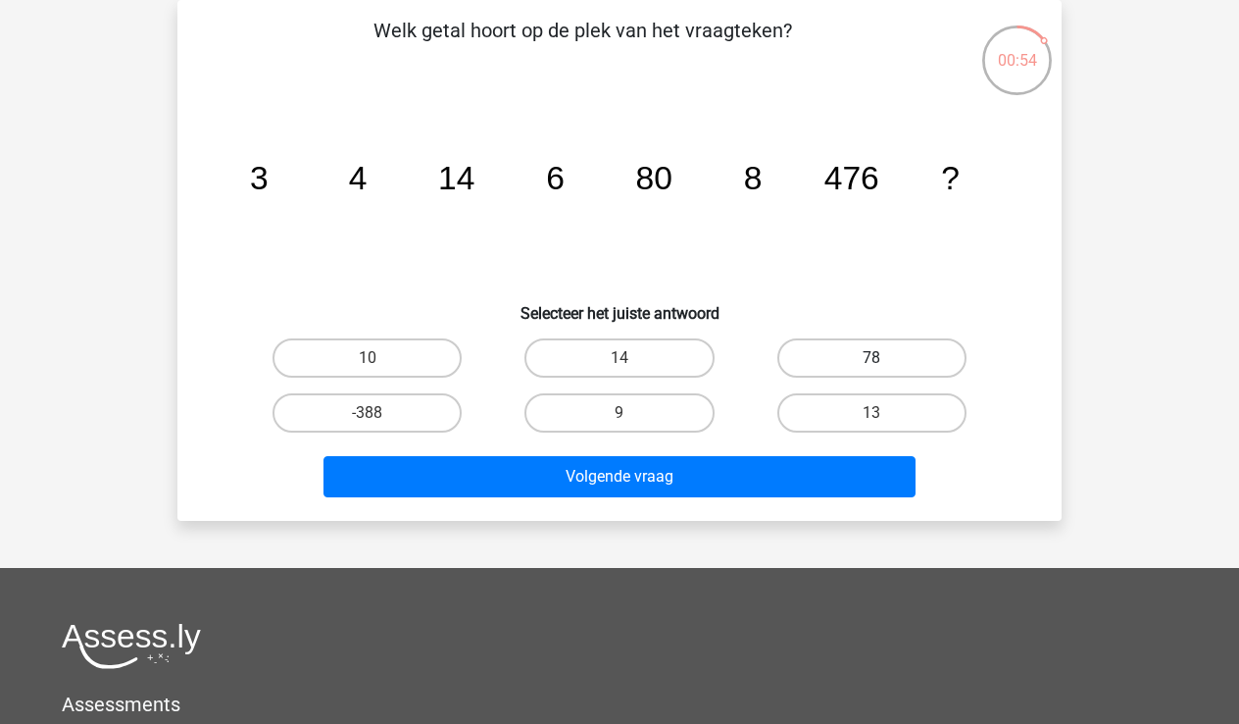
click at [867, 359] on label "78" at bounding box center [872, 357] width 189 height 39
click at [872, 359] on input "78" at bounding box center [878, 364] width 13 height 13
radio input "true"
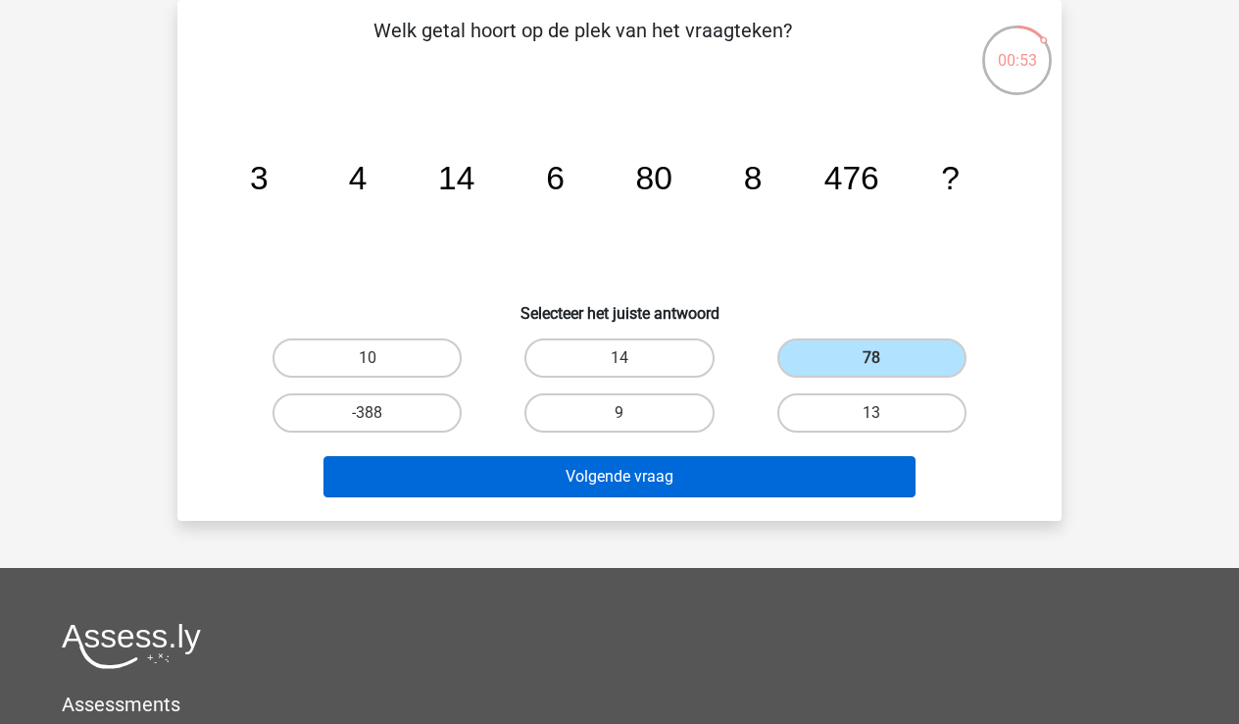
click at [684, 479] on button "Volgende vraag" at bounding box center [620, 476] width 593 height 41
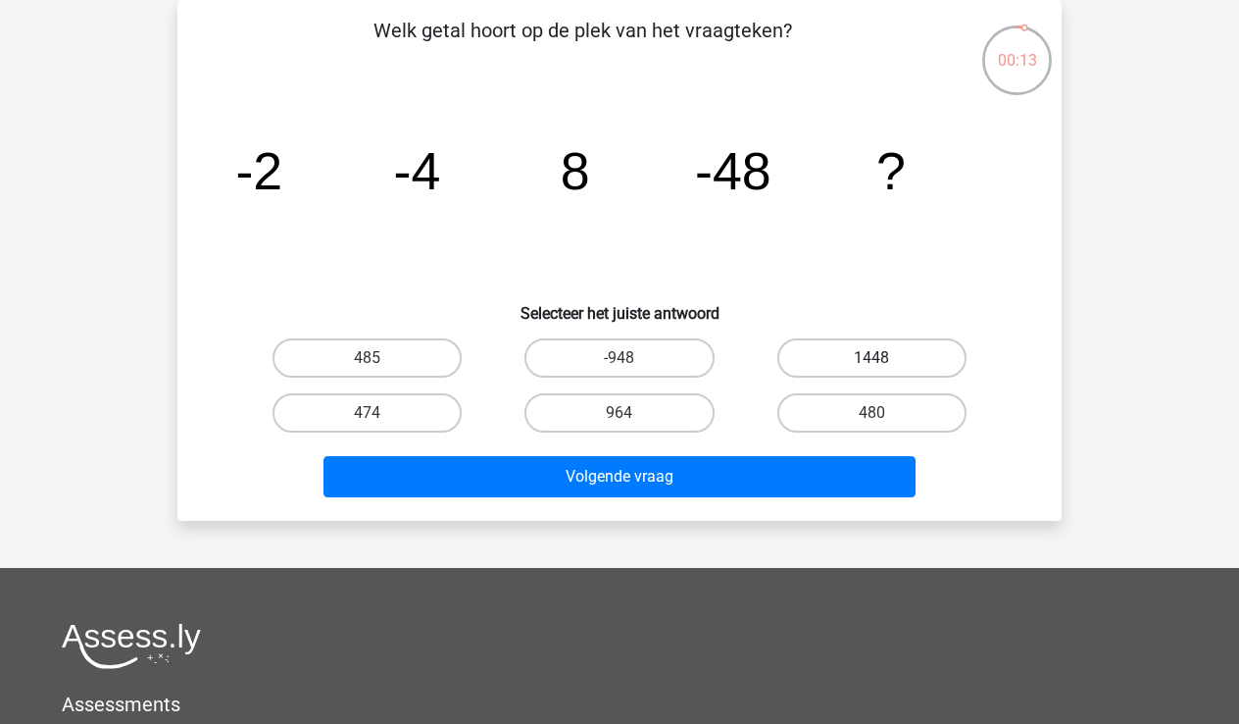
click at [877, 358] on input "1448" at bounding box center [878, 364] width 13 height 13
radio input "true"
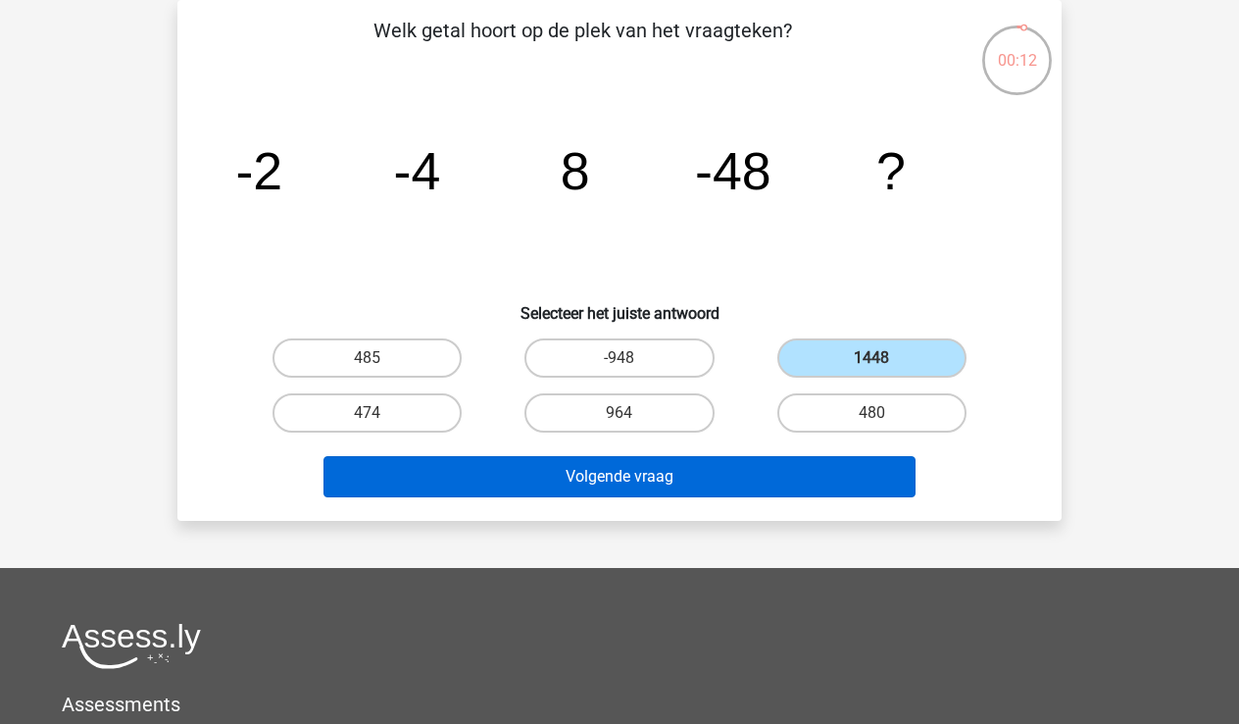
click at [695, 477] on button "Volgende vraag" at bounding box center [620, 476] width 593 height 41
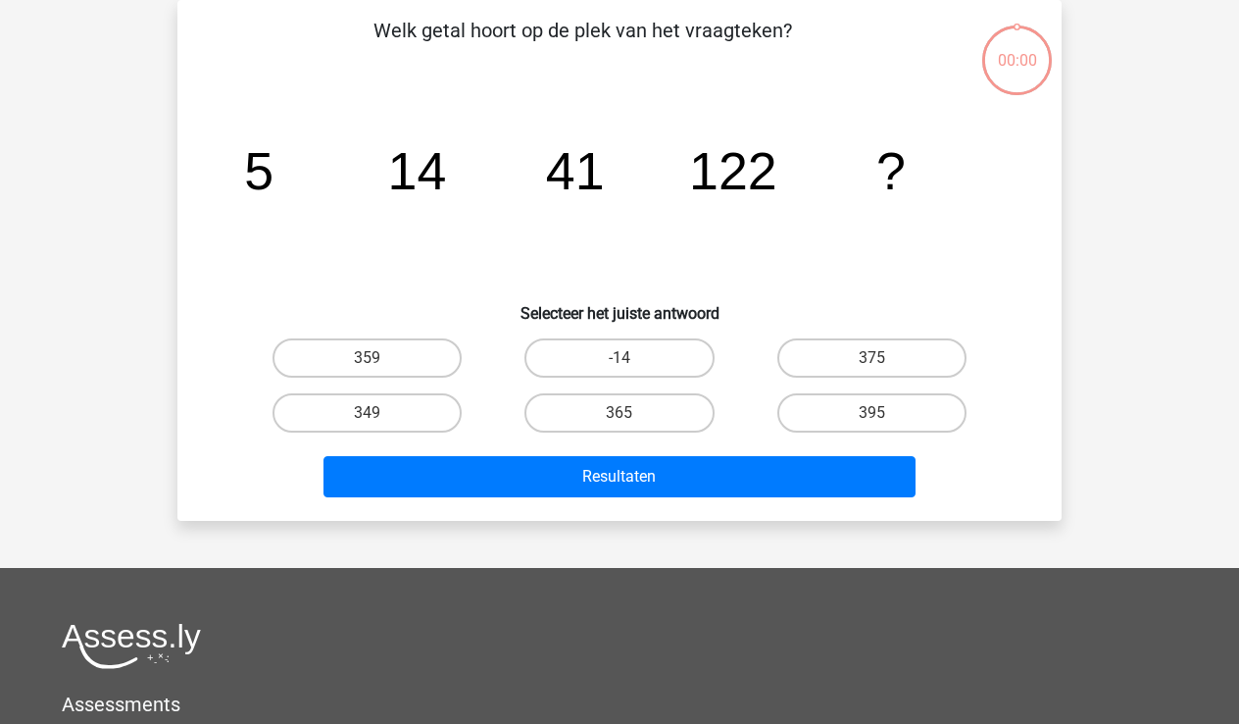
scroll to position [90, 0]
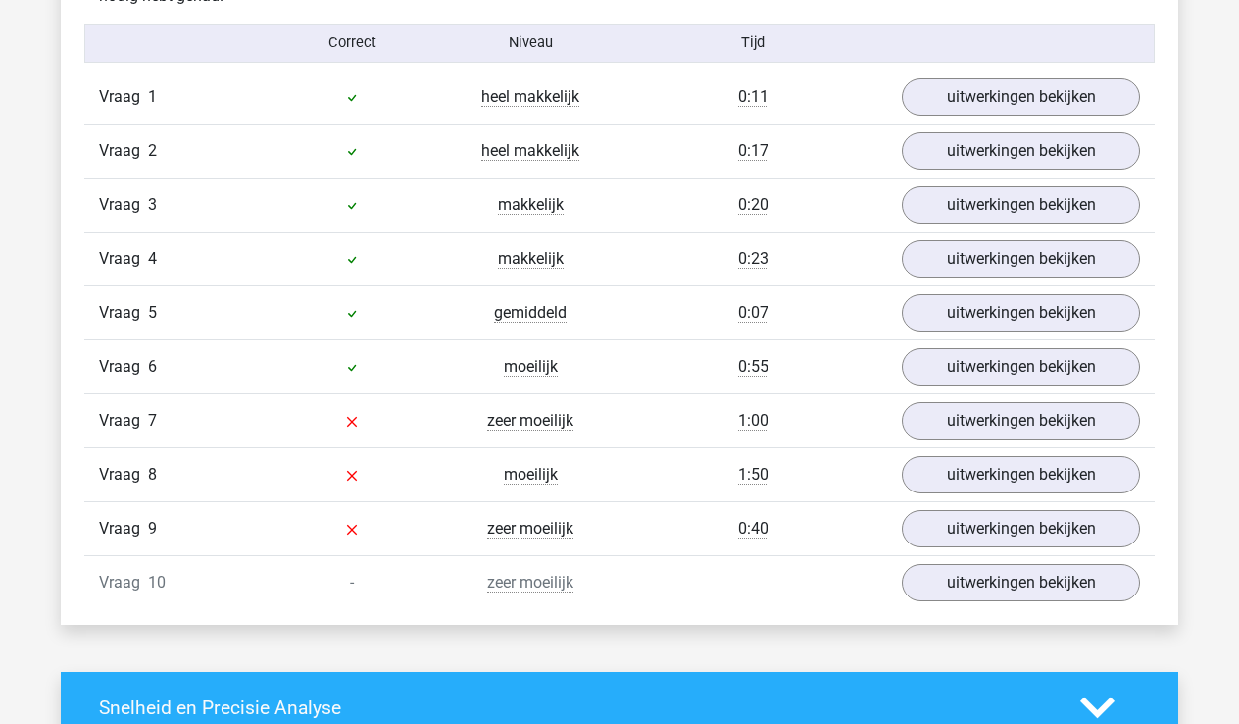
scroll to position [1622, 0]
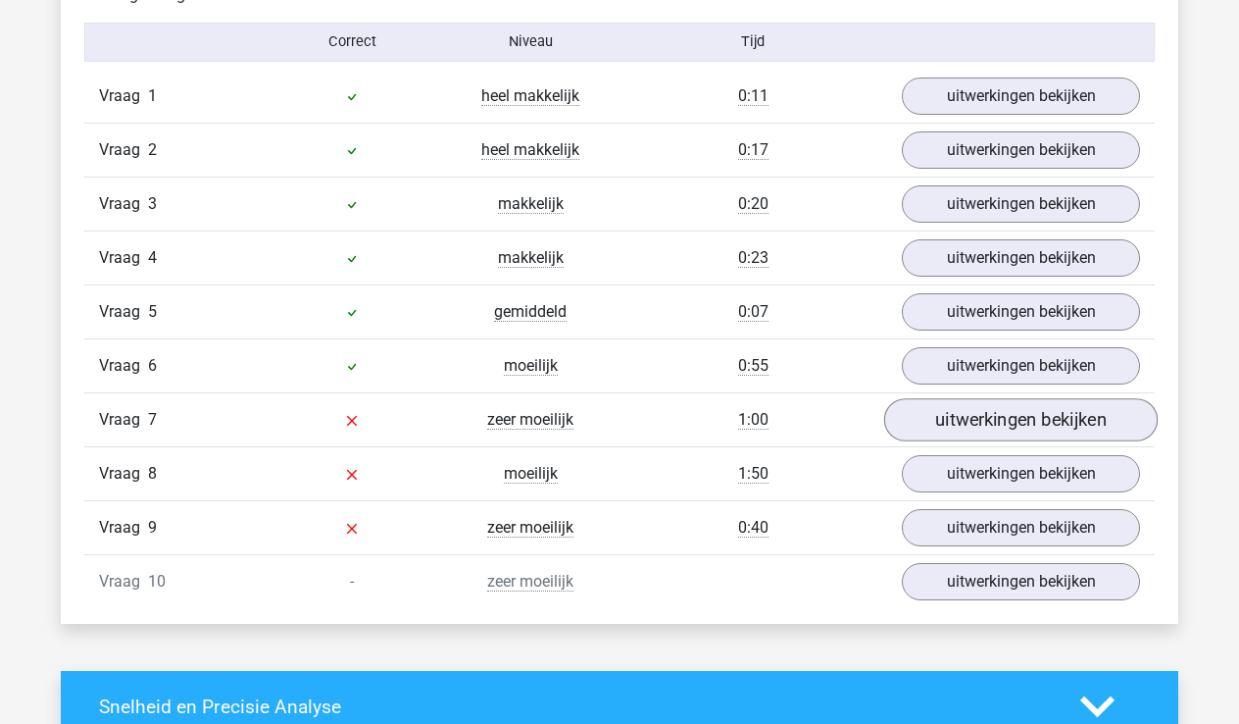
click at [1025, 428] on link "uitwerkingen bekijken" at bounding box center [1021, 419] width 274 height 43
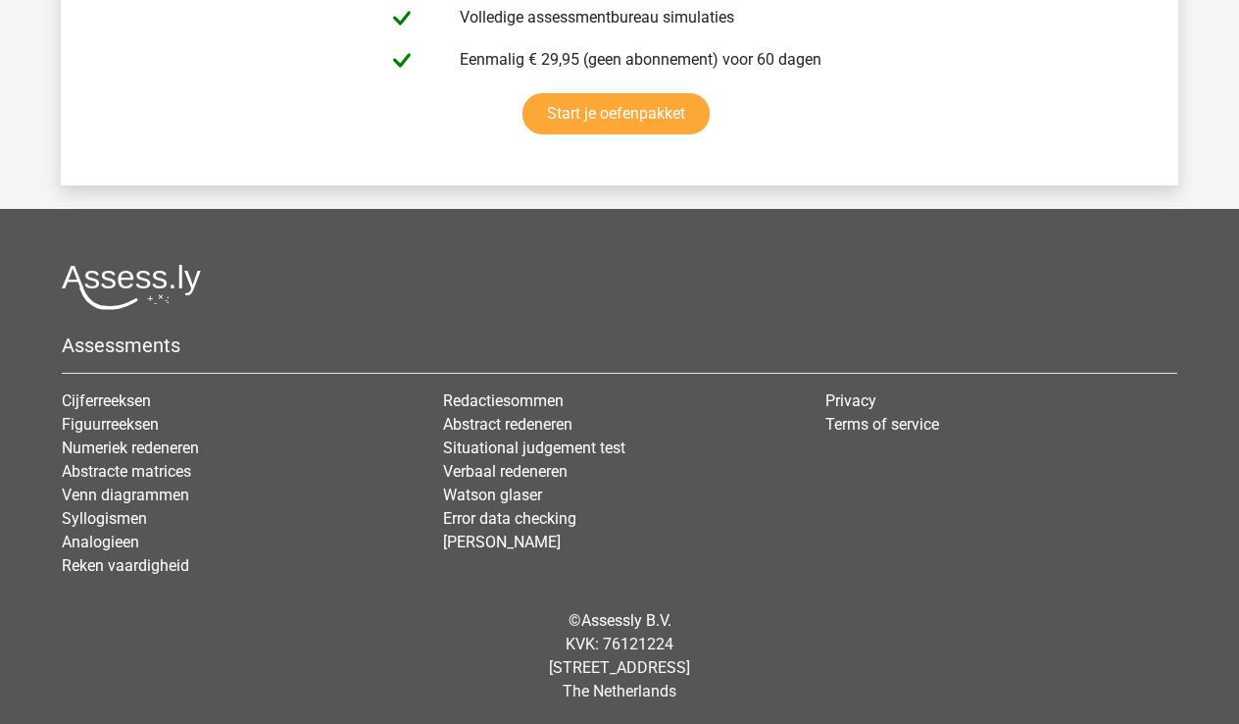
scroll to position [4788, 0]
